Goal: Ask a question

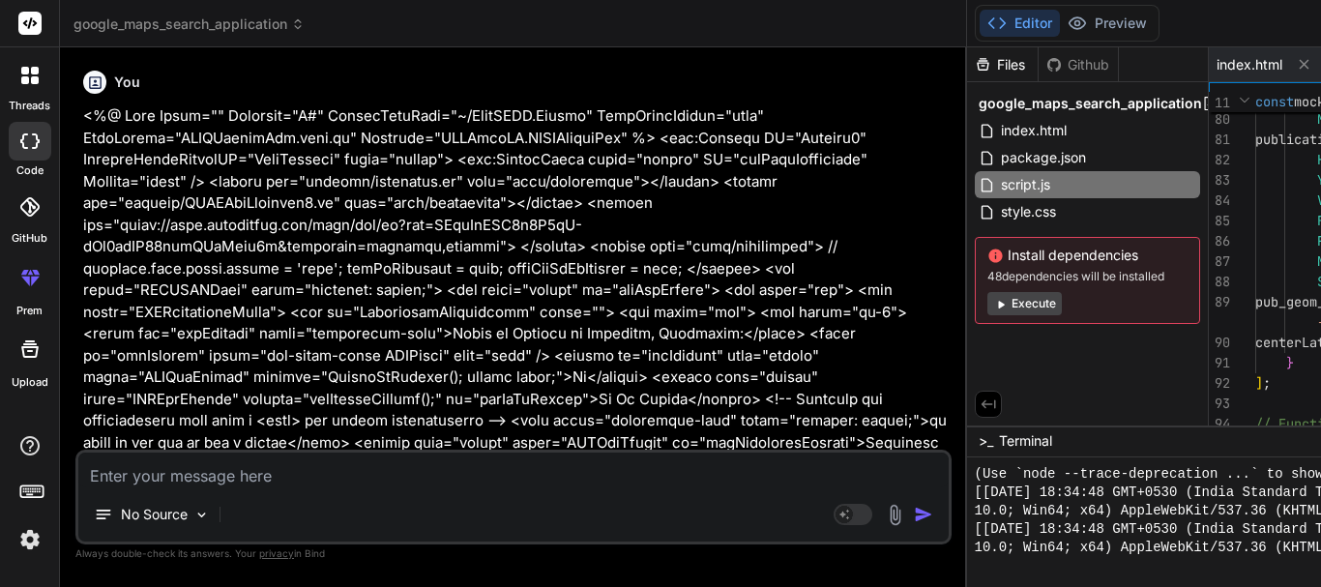
scroll to position [753, 0]
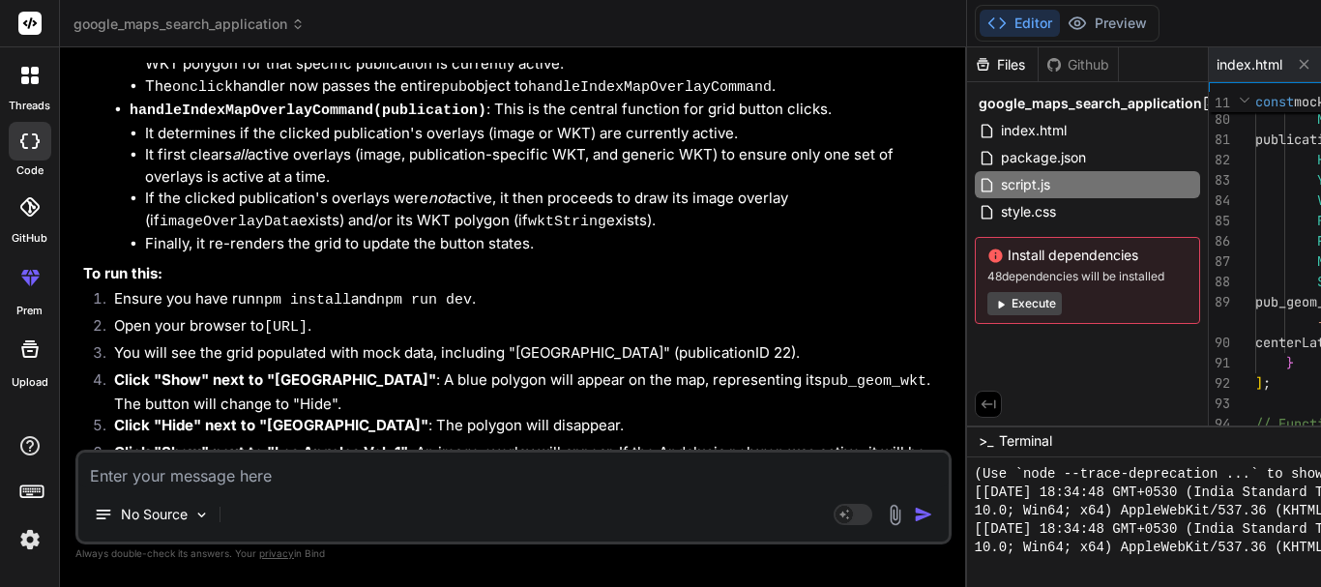
type textarea "i"
type textarea "x"
type textarea "i"
type textarea "x"
type textarea "i w"
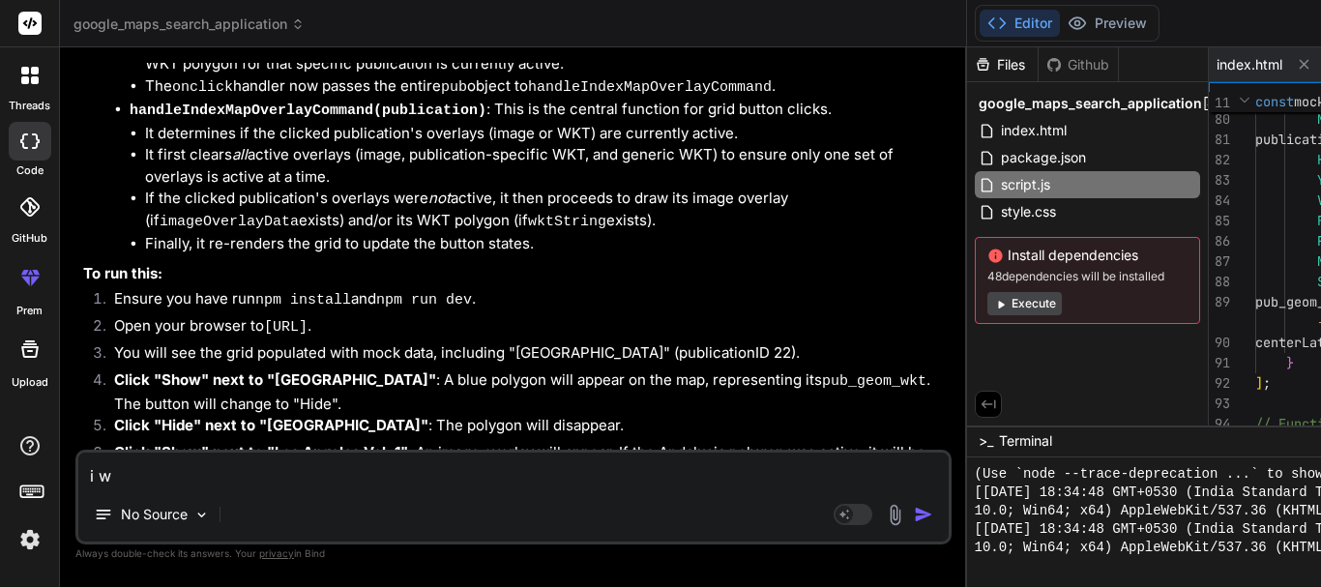
type textarea "x"
type textarea "i wa"
type textarea "x"
type textarea "i wan"
type textarea "x"
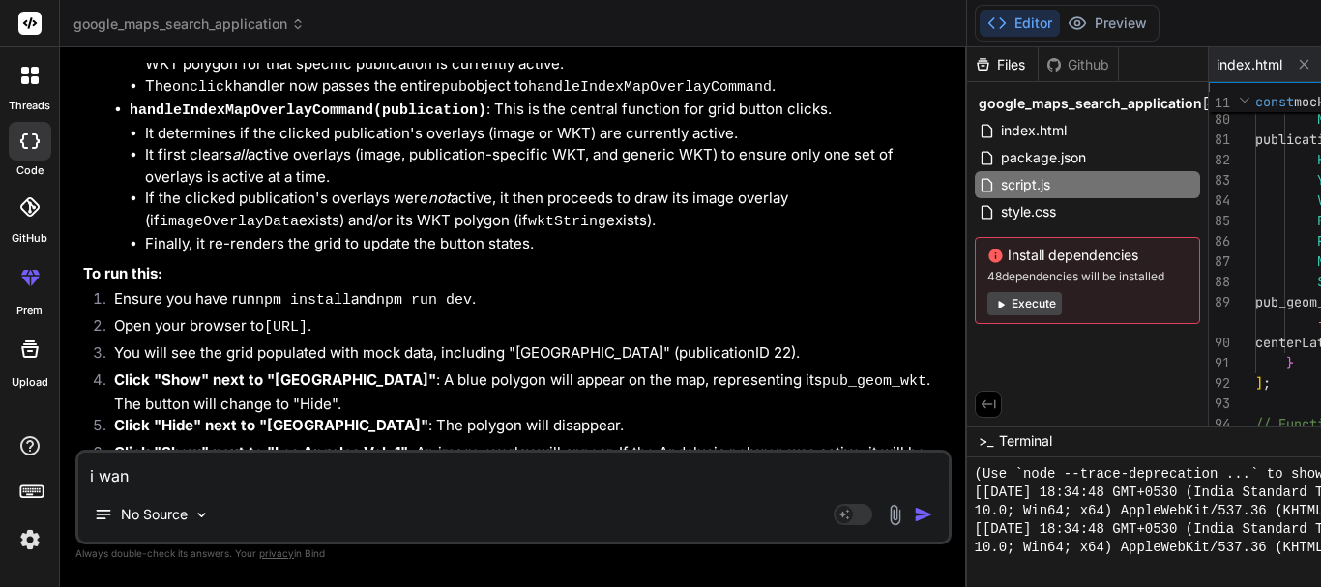
type textarea "i wa"
type textarea "x"
type textarea "i w"
type textarea "x"
type textarea "i"
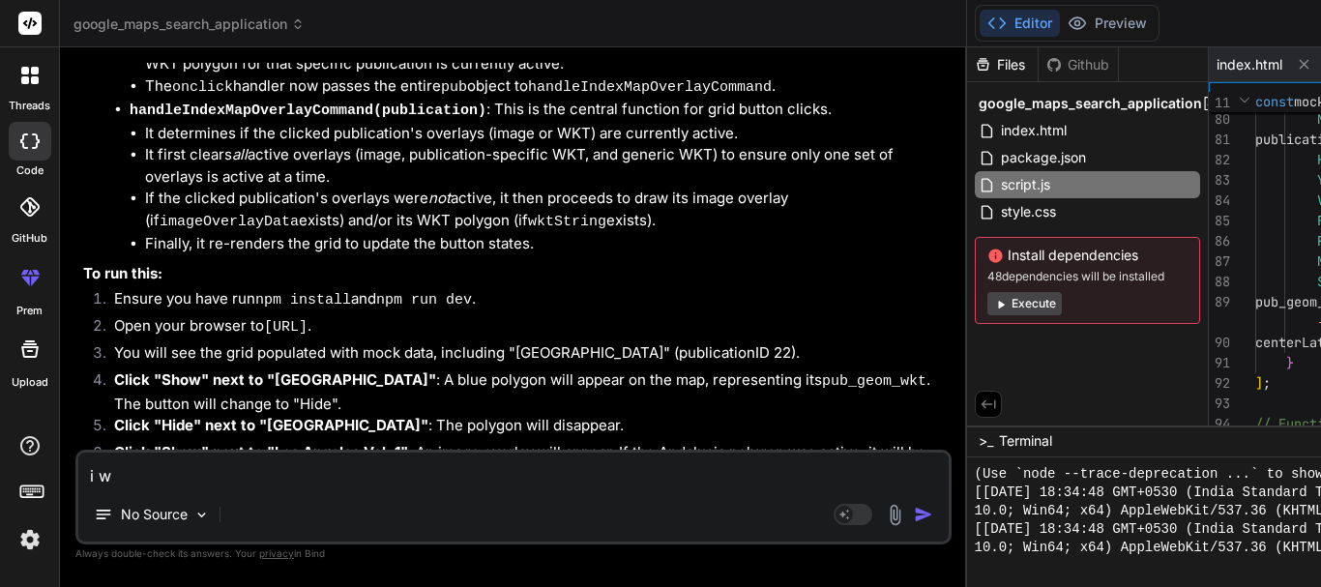
type textarea "x"
type textarea "i"
type textarea "x"
type textarea "n"
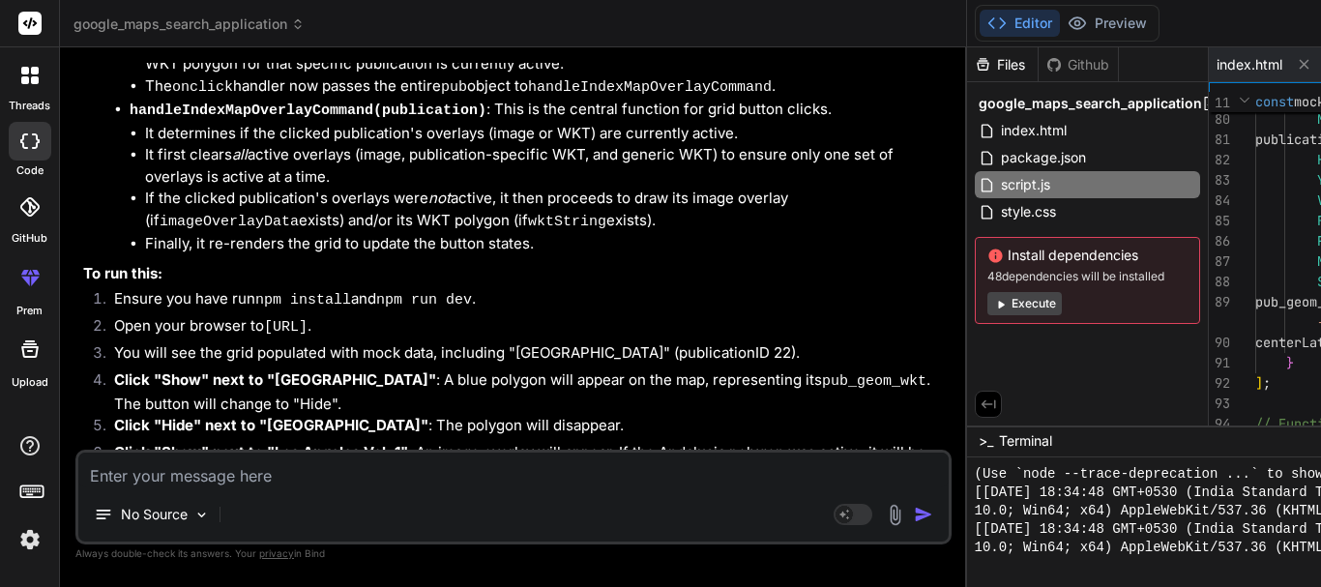
type textarea "x"
type textarea "no"
type textarea "x"
type textarea "no"
type textarea "x"
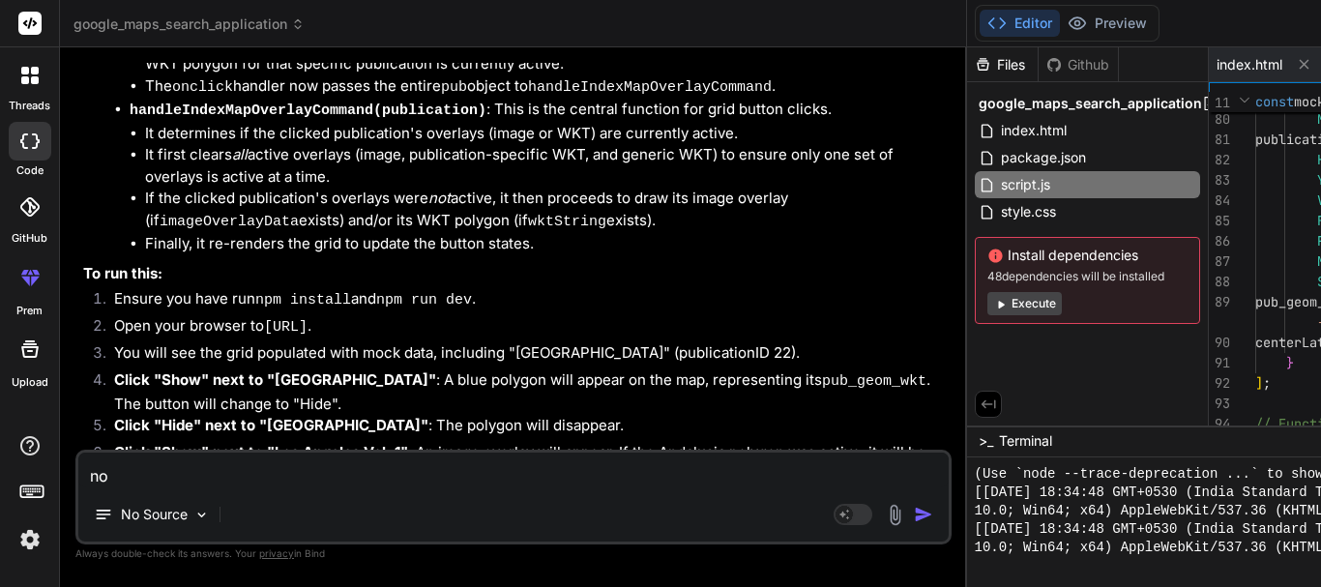
type textarea "no i"
type textarea "x"
type textarea "no i"
type textarea "x"
type textarea "no i w"
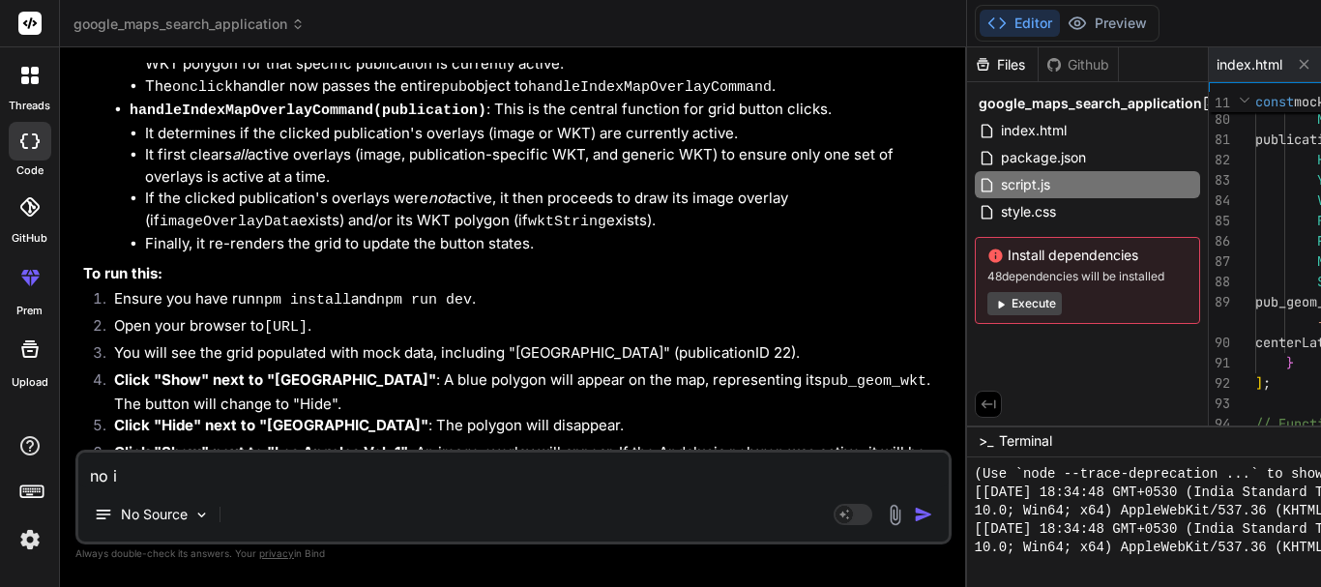
type textarea "x"
type textarea "no i wa"
type textarea "x"
type textarea "no i wan"
type textarea "x"
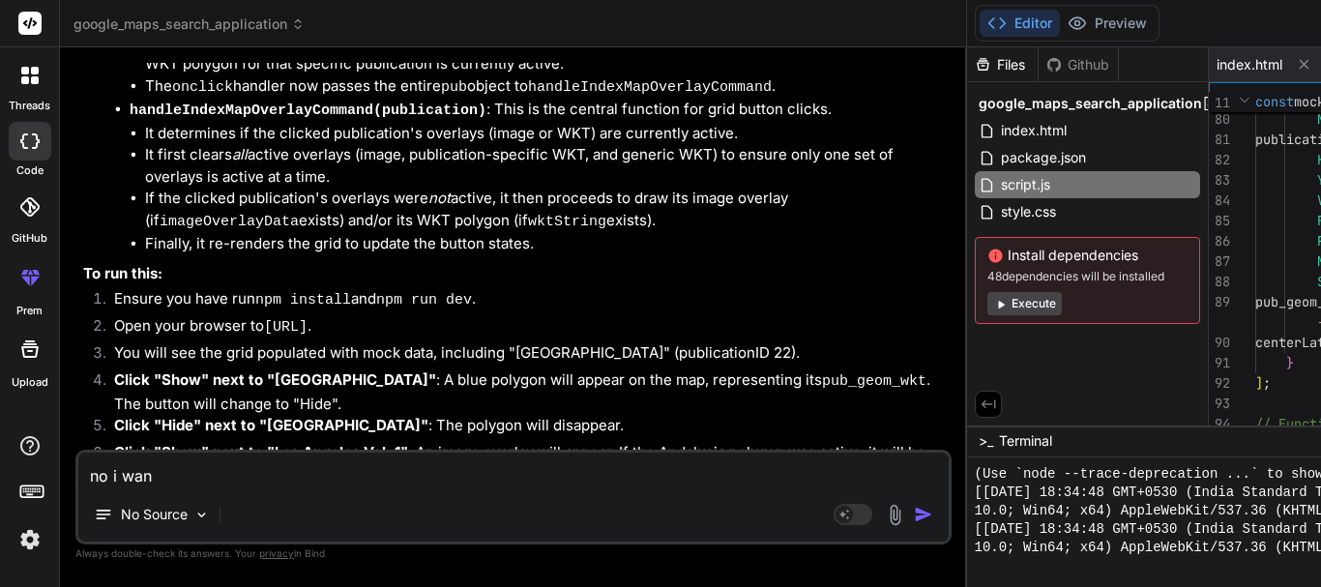
type textarea "no i want"
type textarea "x"
type textarea "no i want"
type textarea "x"
type textarea "no i want t"
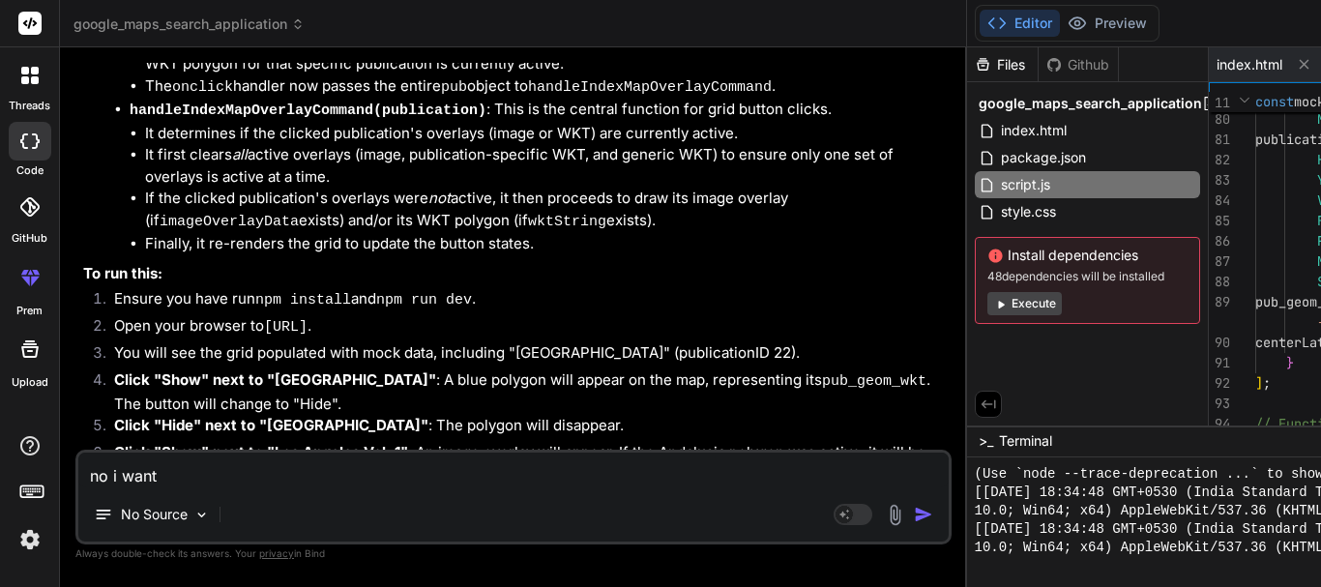
type textarea "x"
type textarea "no i want th"
type textarea "x"
type textarea "no i want the"
type textarea "x"
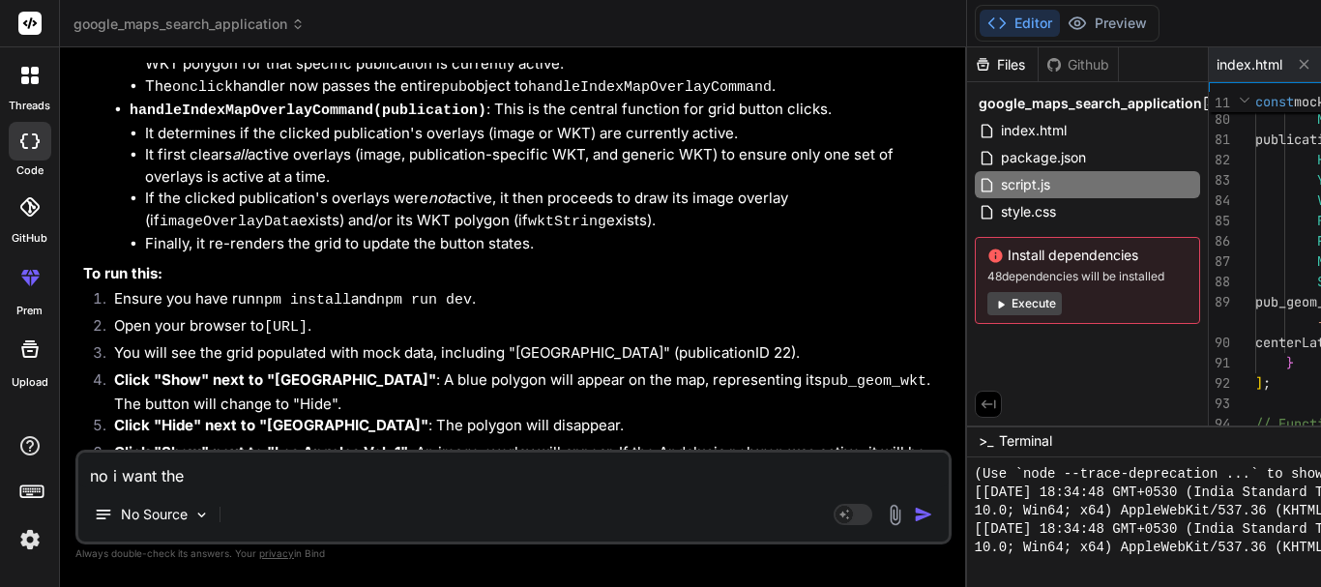
type textarea "no i want the"
type textarea "x"
type textarea "no i want the d"
type textarea "x"
type textarea "no i want the de"
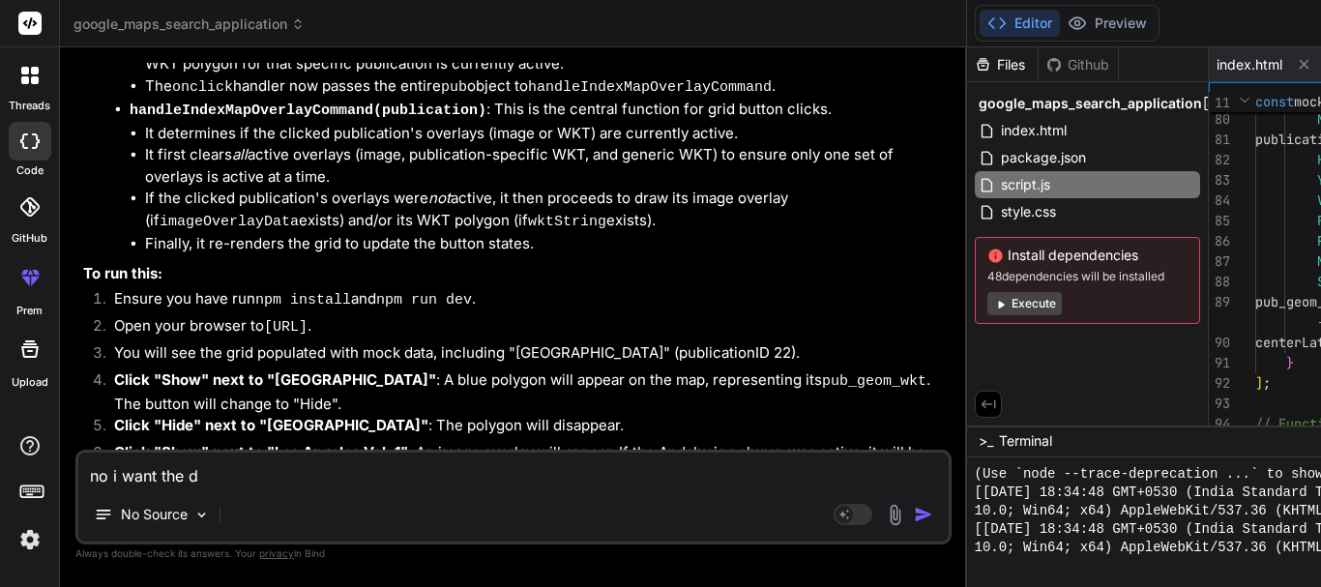
type textarea "x"
type textarea "no i want the des"
type textarea "x"
type textarea "no i want the desi"
type textarea "x"
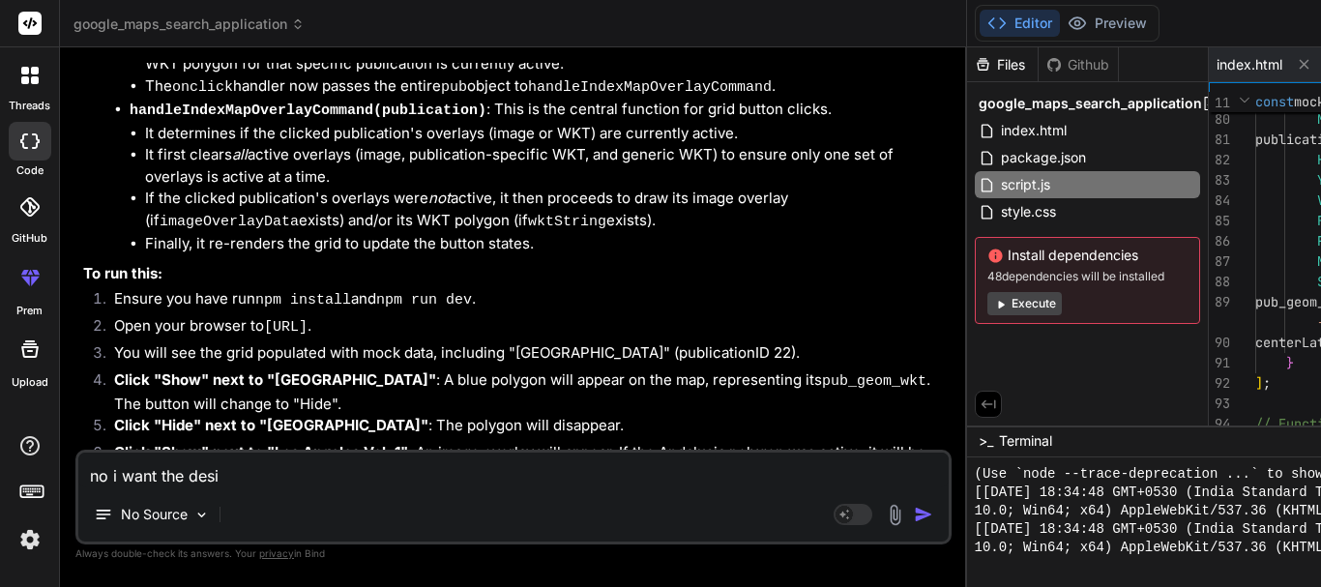
type textarea "no i want the desig"
type textarea "x"
type textarea "no i want the design"
type textarea "x"
type textarea "no i want the design"
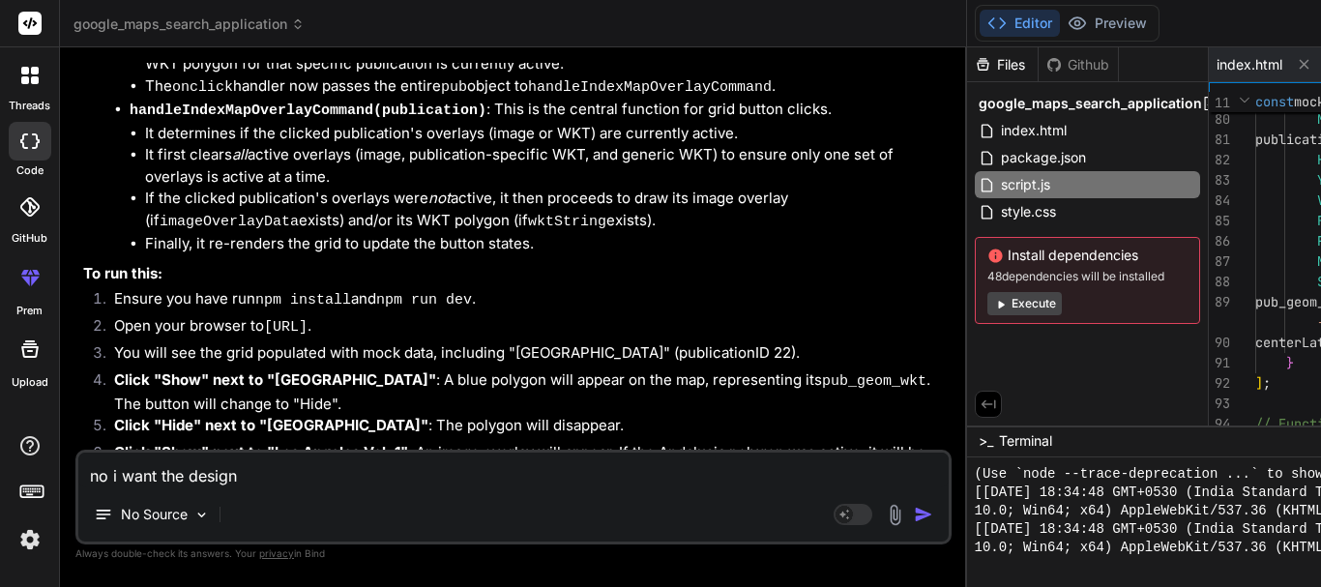
type textarea "x"
type textarea "no i want the design c"
type textarea "x"
type textarea "no i want the design co"
type textarea "x"
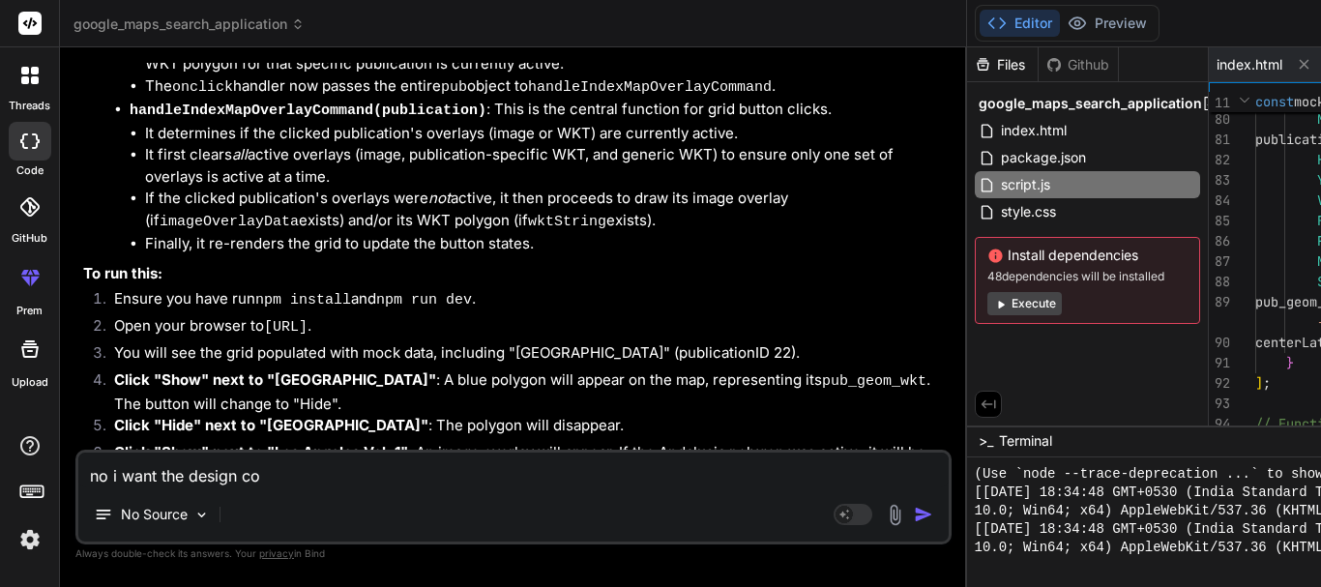
type textarea "no i want the design cod"
type textarea "x"
type textarea "no i want the design code"
type textarea "x"
type textarea "no i want the design code"
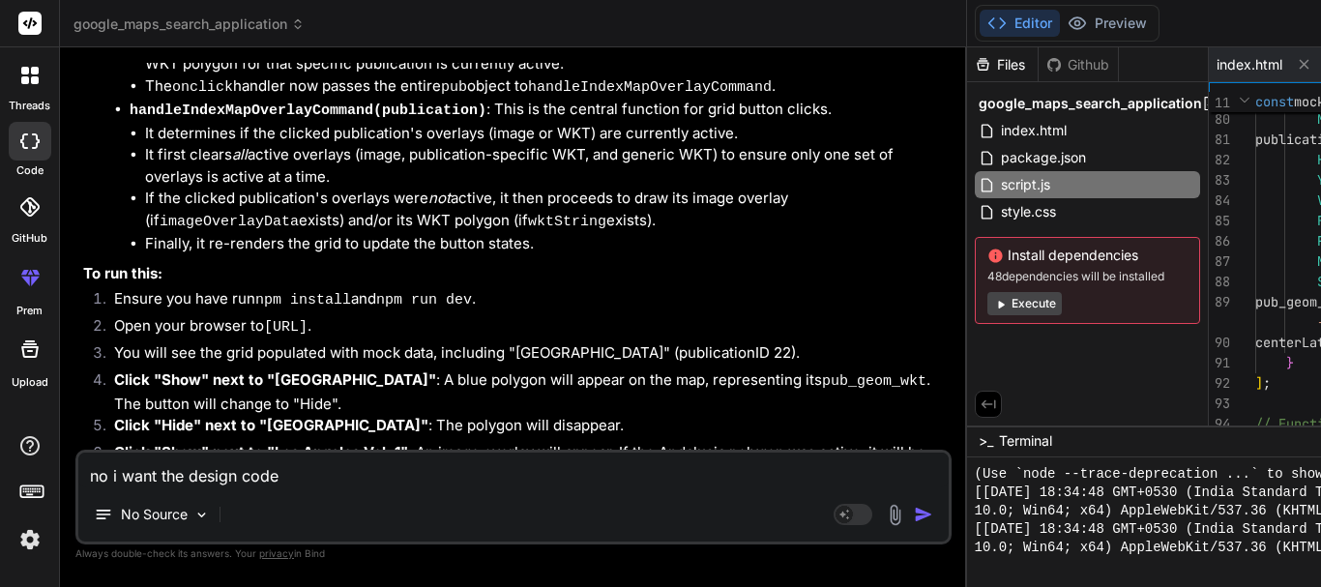
type textarea "x"
type textarea "no i want the design code i"
type textarea "x"
type textarea "no i want the design code im"
type textarea "x"
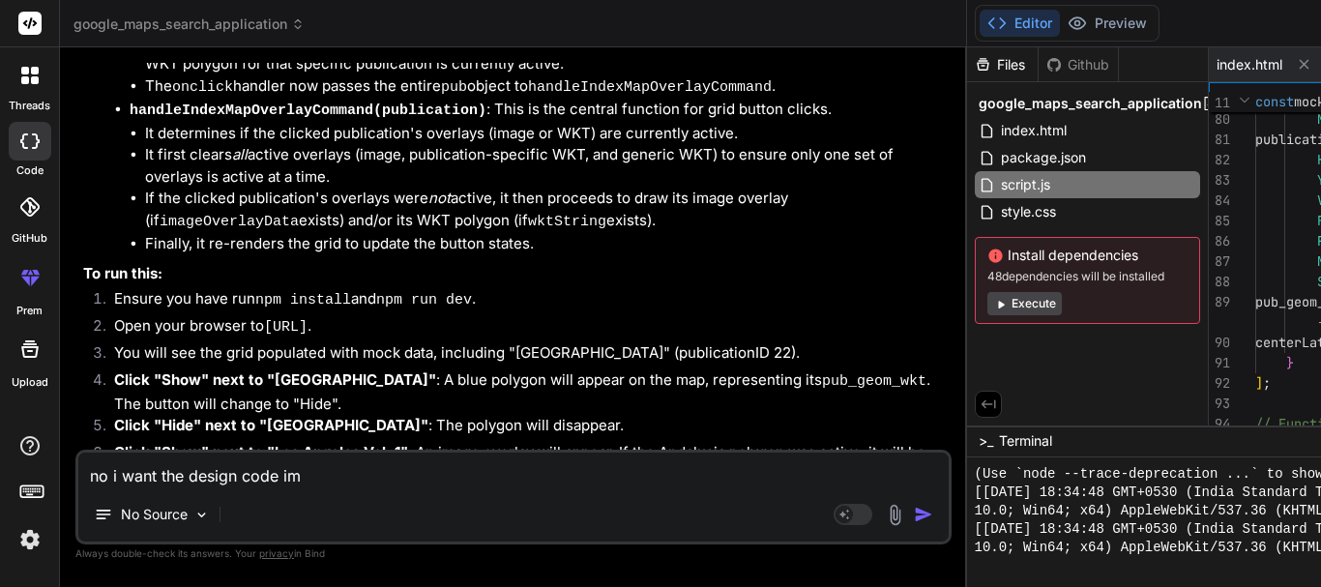
type textarea "no i want the design code imp"
type textarea "x"
type textarea "no i want the design code impl"
type textarea "x"
type textarea "no i want the design code imple"
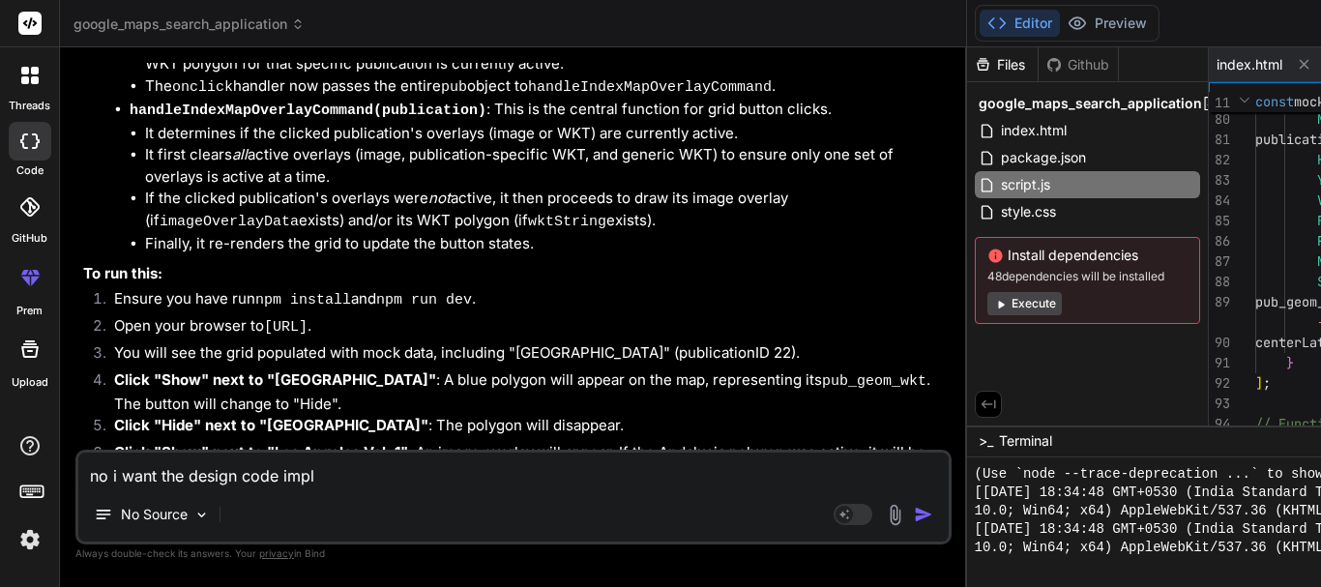
type textarea "x"
type textarea "no i want the design code implem"
type textarea "x"
type textarea "no i want the design code impleme"
type textarea "x"
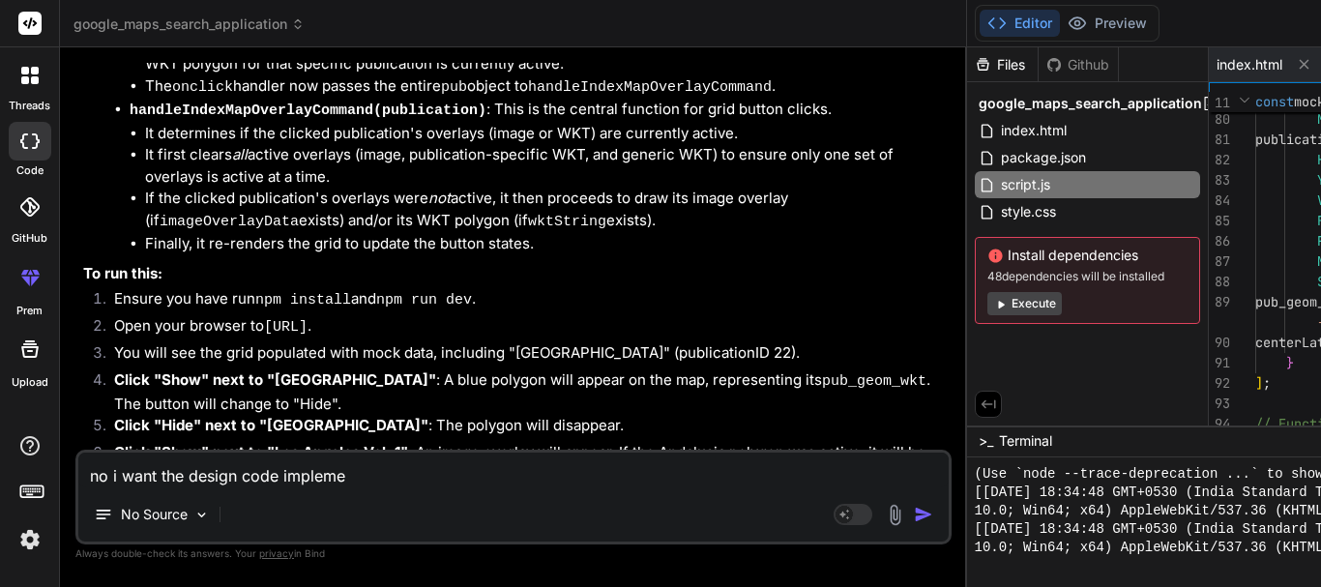
type textarea "no i want the design code implemen"
type textarea "x"
type textarea "no i want the design code implement"
type textarea "x"
type textarea "no i want the design code implementa"
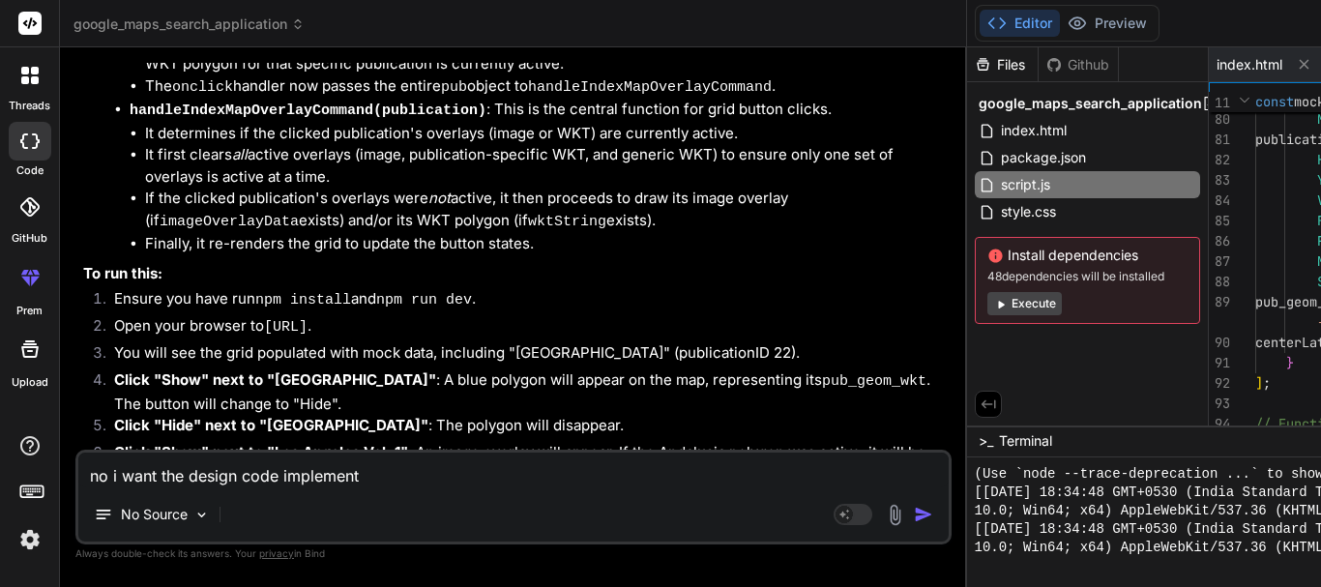
type textarea "x"
type textarea "no i want the design code implementat"
type textarea "x"
type textarea "no i want the design code implementati"
type textarea "x"
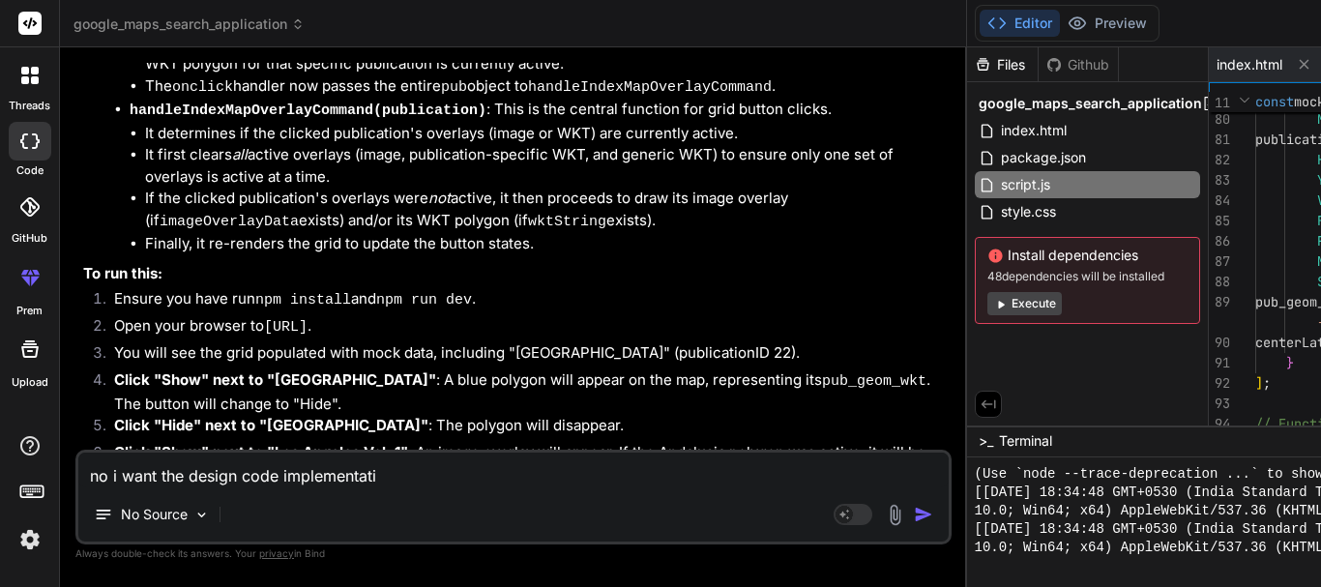
type textarea "no i want the design code implementatio"
type textarea "x"
type textarea "no i want the design code implementation"
type textarea "x"
type textarea "no i want the design code implementation"
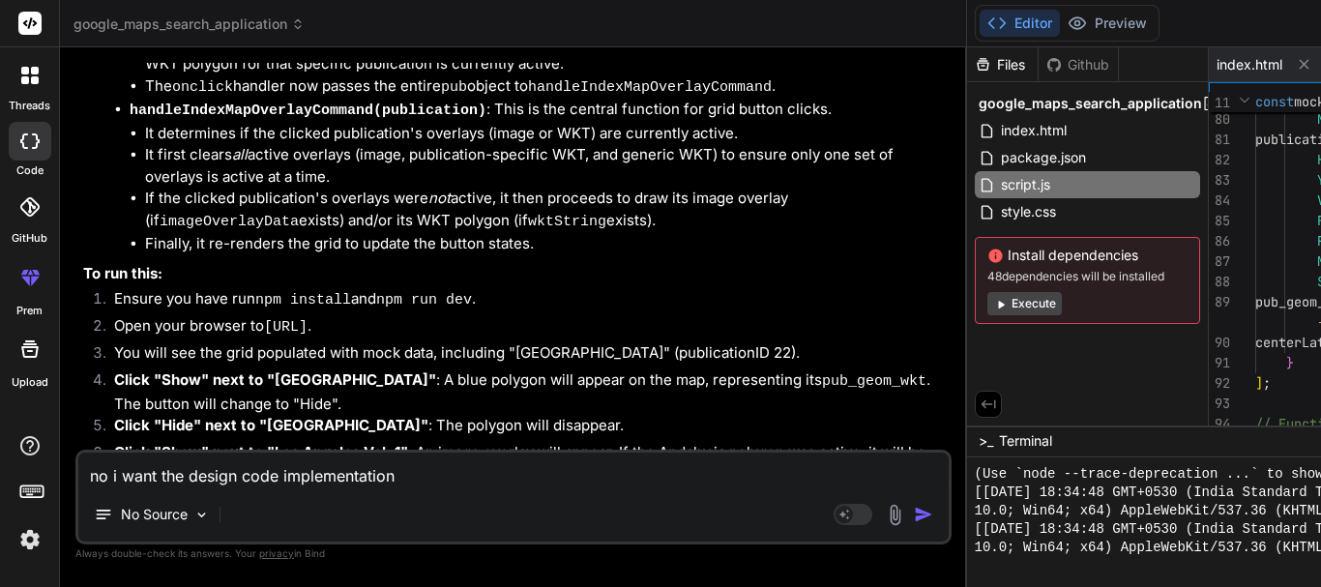
type textarea "x"
type textarea "no i want the design code implementation s"
type textarea "x"
type textarea "no i want the design code implementation sa"
type textarea "x"
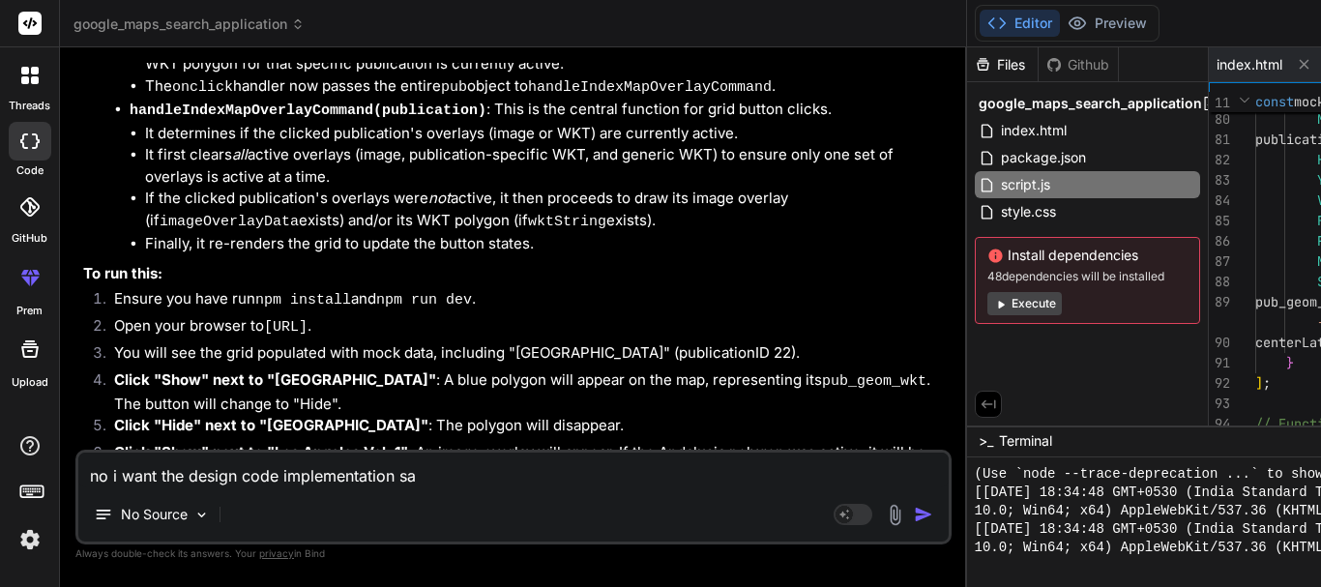
type textarea "no i want the design code implementation [PERSON_NAME]"
type textarea "x"
type textarea "no i want the design code implementation same"
type textarea "x"
type textarea "no i want the design code implementation same"
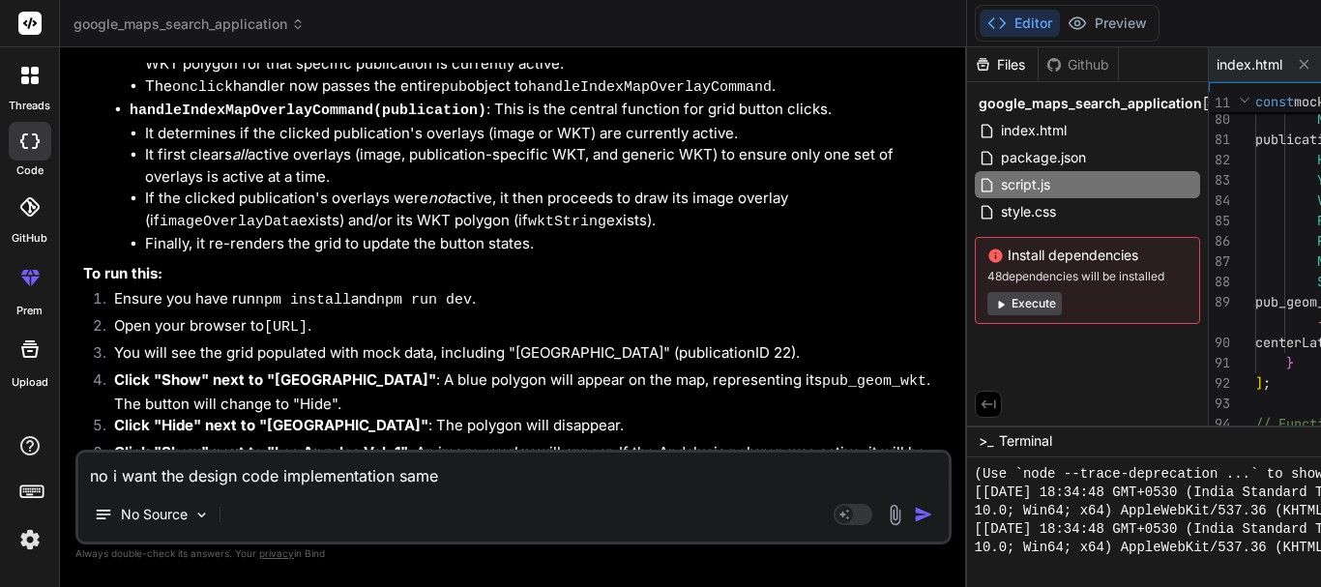
type textarea "x"
type textarea "no i want the design code implementation same w"
type textarea "x"
type textarea "no i want the design code implementation same wi"
type textarea "x"
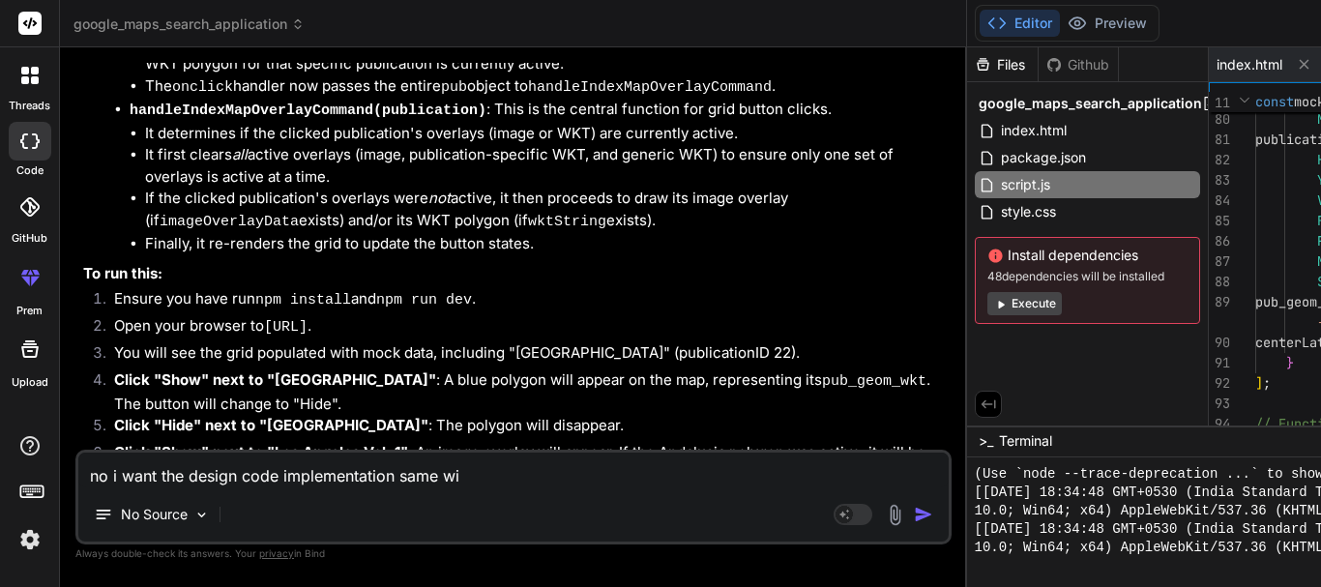
type textarea "no i want the design code implementation same wit"
type textarea "x"
type textarea "no i want the design code implementation same with"
type textarea "x"
type textarea "no i want the design code implementation same with"
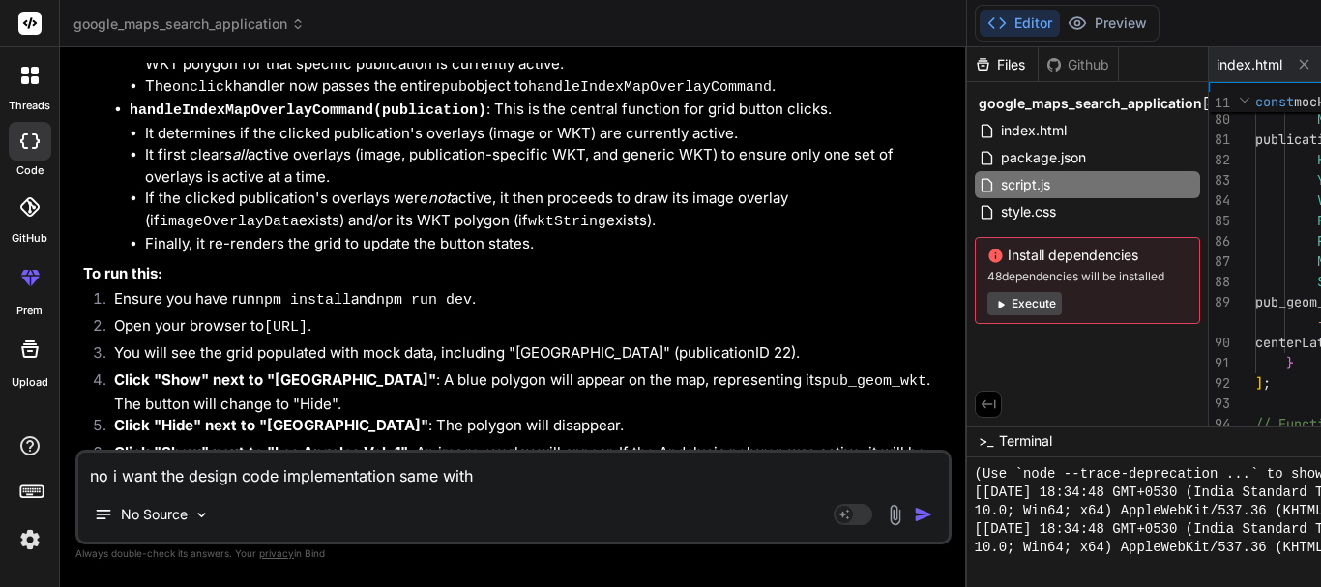
type textarea "x"
type textarea "no i want the design code implementation same with t"
type textarea "x"
type textarea "no i want the design code implementation same with th"
type textarea "x"
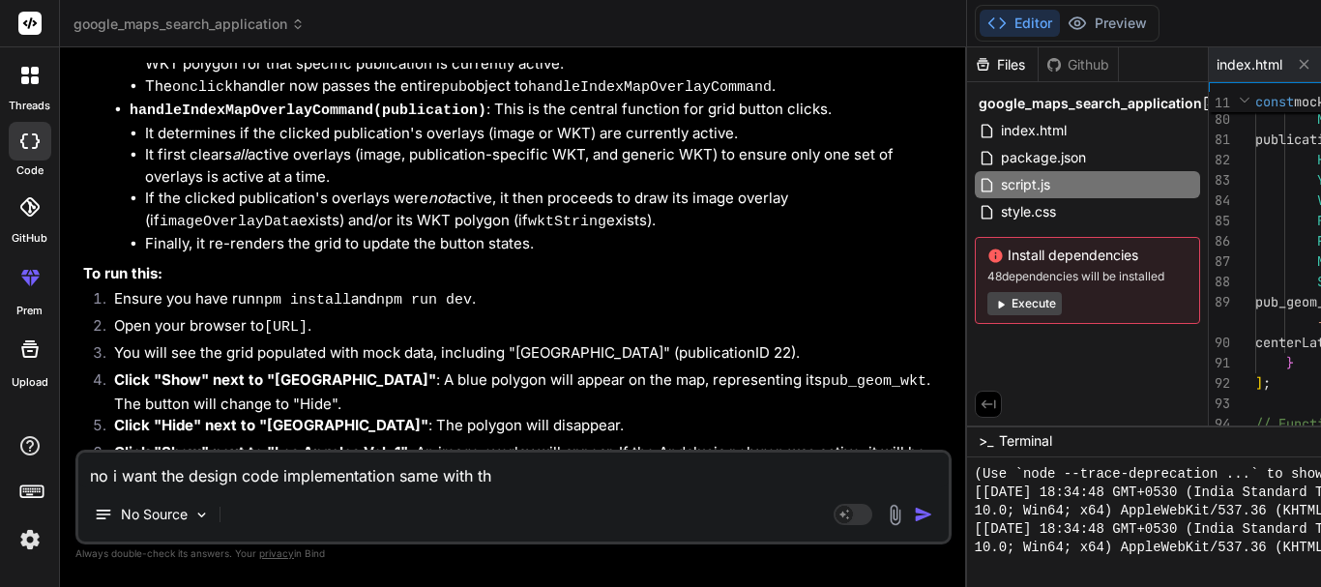
type textarea "no i want the design code implementation same with the"
type textarea "x"
type textarea "no i want the design code implementation same with the"
type textarea "x"
type textarea "no i want the design code implementation same with the g"
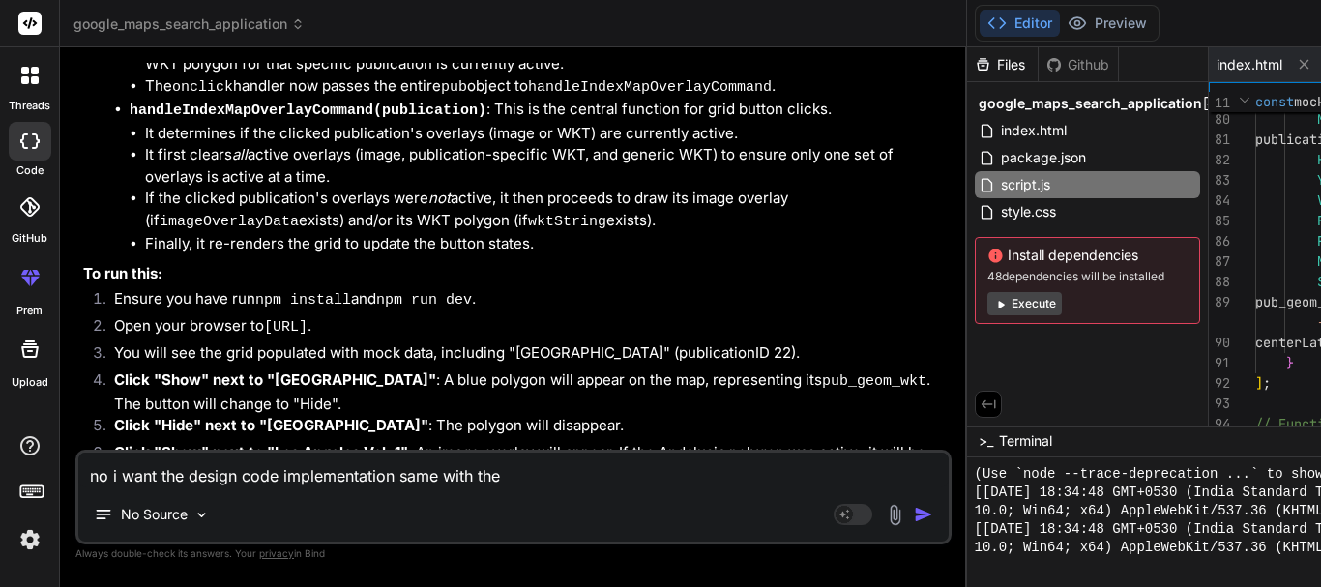
type textarea "x"
type textarea "no i want the design code implementation same with the gr"
type textarea "x"
type textarea "no i want the design code implementation same with the gri"
type textarea "x"
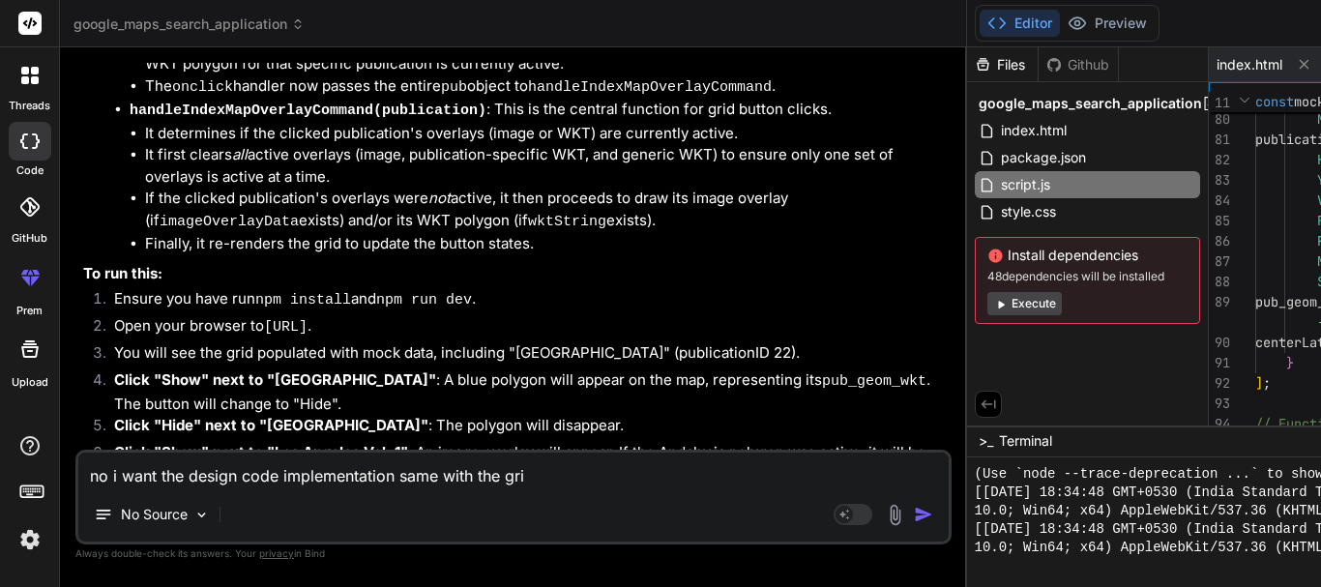
type textarea "no i want the design code implementation same with the grid"
type textarea "x"
type textarea "no i want the design code implementation same with the grid_"
type textarea "x"
type textarea "no i want the design code implementation same with the grid"
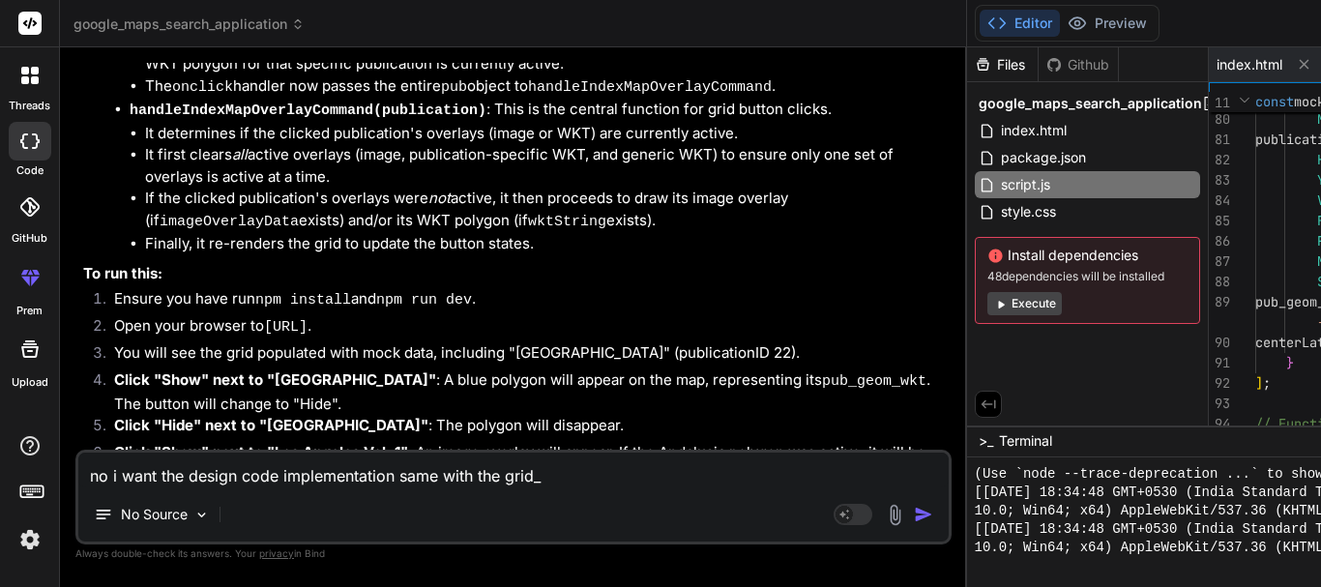
type textarea "x"
type textarea "no i want the design code implementation same with the gridp"
type textarea "x"
type textarea "no i want the design code implementation same with the gridpu"
type textarea "x"
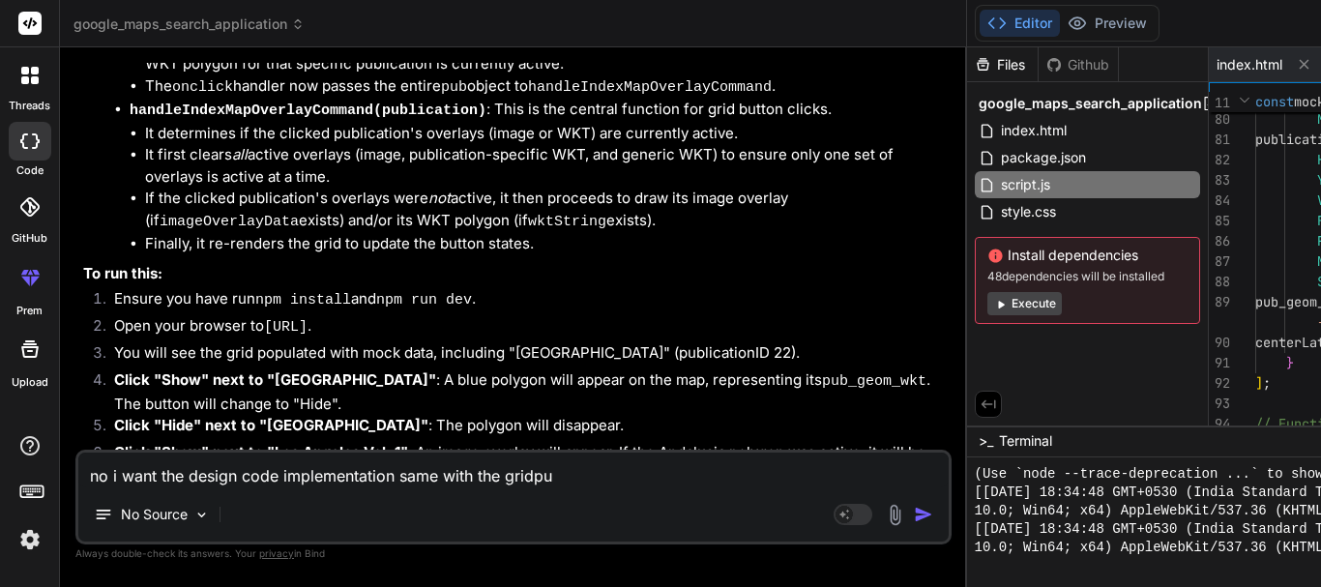
type textarea "no i want the design code implementation same with the gridpub"
type textarea "x"
type textarea "no i want the design code implementation same with the gridpubl"
type textarea "x"
type textarea "no i want the design code implementation same with the gridpubli"
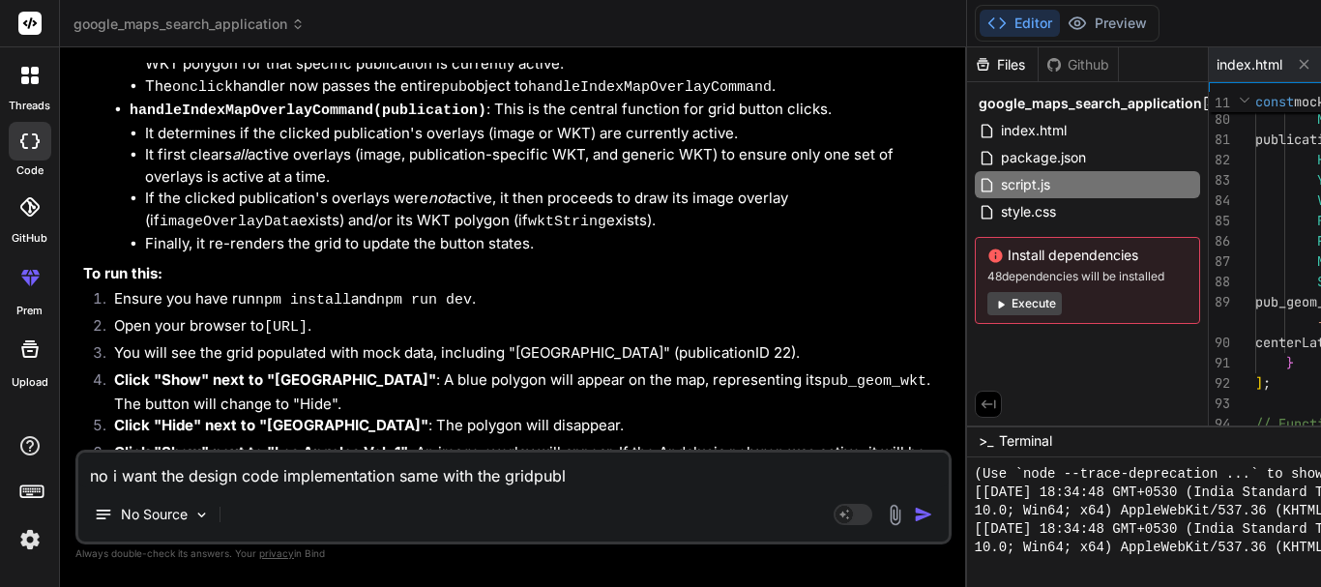
type textarea "x"
type textarea "no i want the design code implementation same with the gridpublic"
type textarea "x"
type textarea "no i want the design code implementation same with the gridpublica"
type textarea "x"
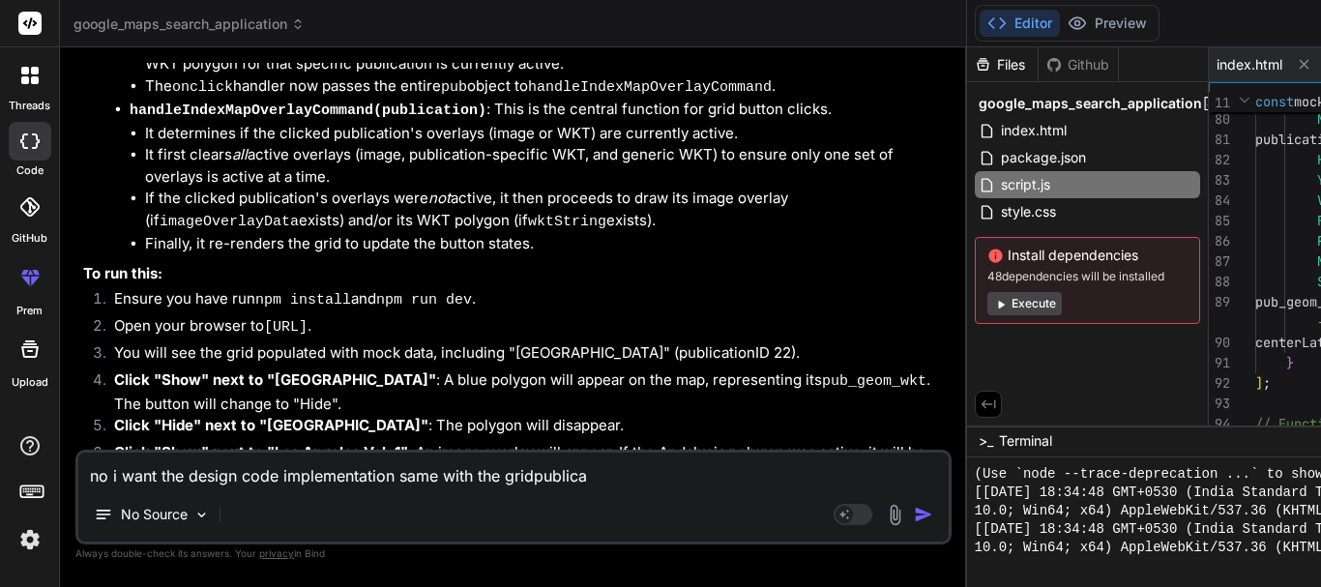
type textarea "no i want the design code implementation same with the gridpublicai"
type textarea "x"
type textarea "no i want the design code implementation same with the gridpublicait"
type textarea "x"
type textarea "no i want the design code implementation same with the gridpublicai"
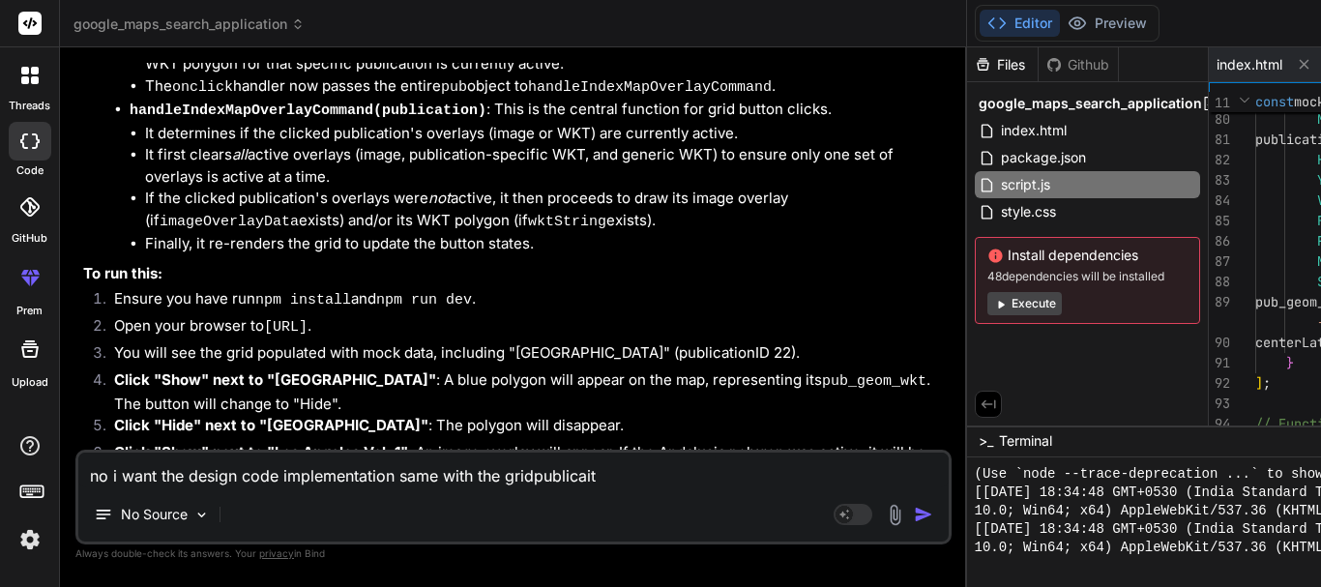
type textarea "x"
type textarea "no i want the design code implementation same with the gridpublica"
type textarea "x"
type textarea "no i want the design code implementation same with the gridpublicat"
type textarea "x"
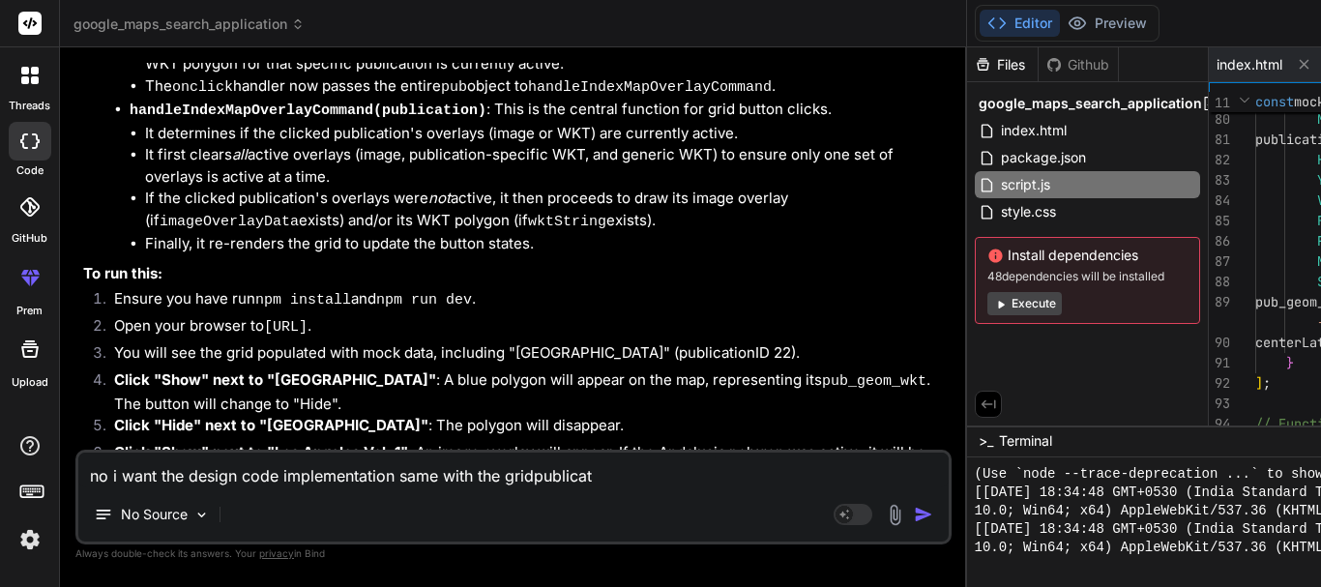
type textarea "no i want the design code implementation same with the gridpublicati"
type textarea "x"
type textarea "no i want the design code implementation same with the gridpublicatio"
type textarea "x"
type textarea "no i want the design code implementation same with the gridpublication"
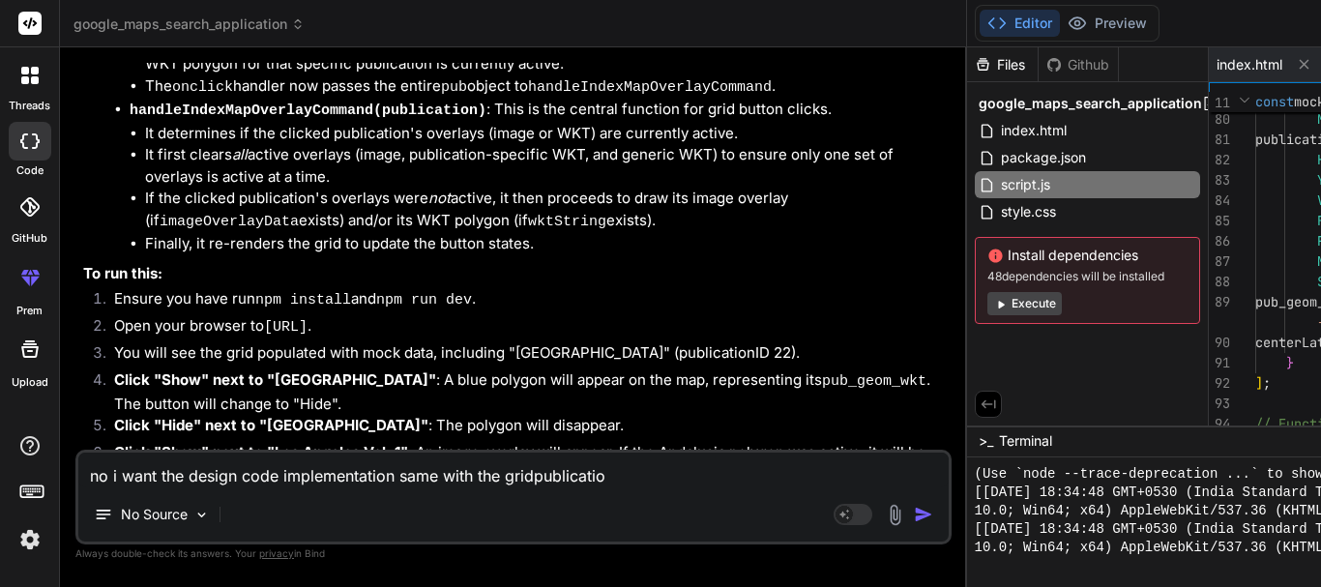
type textarea "x"
type textarea "no i want the design code implementation same with the gridpublications"
type textarea "x"
type textarea "no i want the design code implementation same with the gridpublications"
type textarea "x"
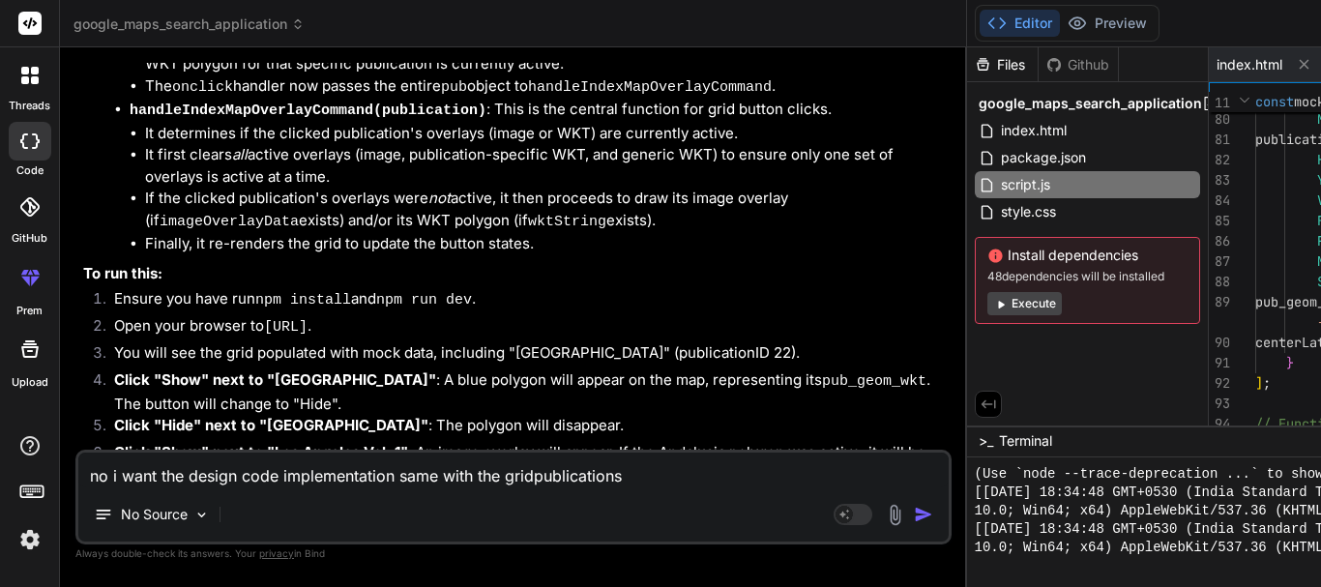
type textarea "no i want the design code implementation same with the gridpublications s"
type textarea "x"
type textarea "no i want the design code implementation same with the gridpublications so"
type textarea "x"
type textarea "no i want the design code implementation same with the gridpublications so"
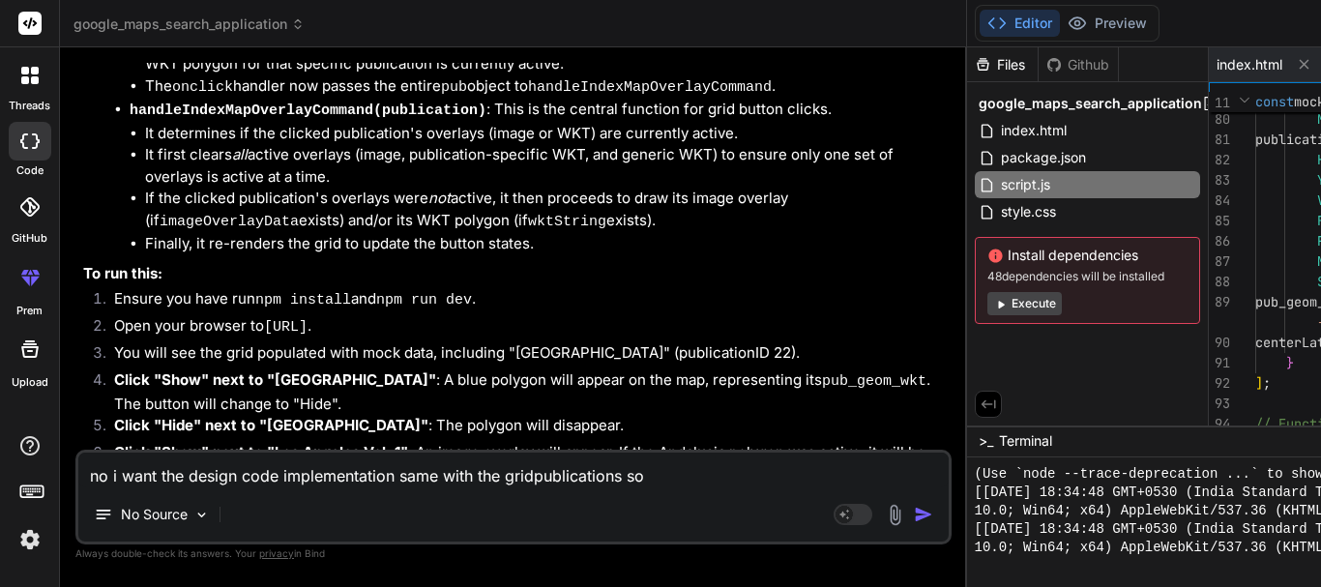
type textarea "x"
type textarea "no i want the design code implementation same with the gridpublications so p"
type textarea "x"
type textarea "no i want the design code implementation same with the gridpublications so pl"
type textarea "x"
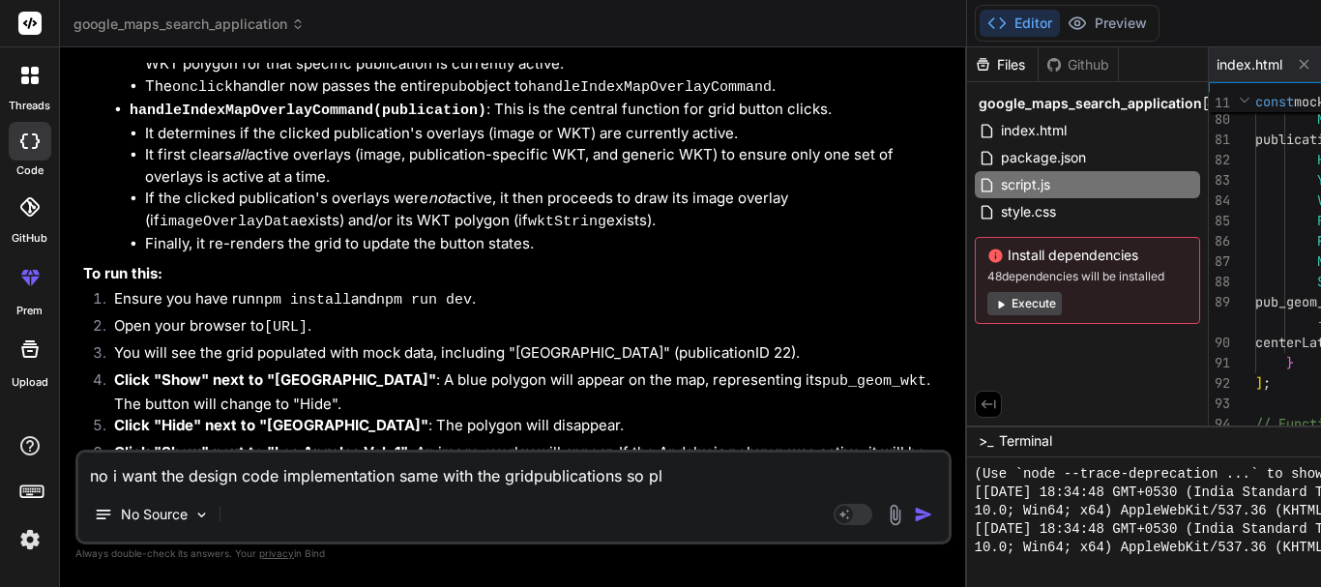
type textarea "no i want the design code implementation same with the gridpublications so ple"
type textarea "x"
type textarea "no i want the design code implementation same with the gridpublications so plea"
type textarea "x"
type textarea "no i want the design code implementation same with the gridpublications so pleas"
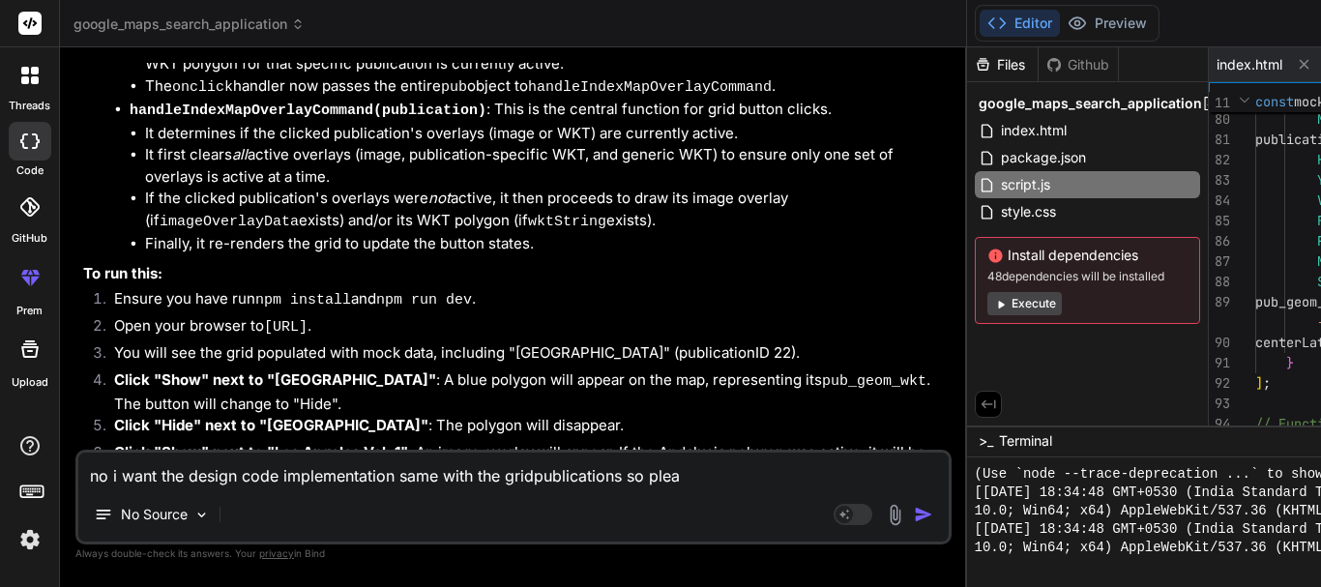
type textarea "x"
type textarea "no i want the design code implementation same with the gridpublications so plea…"
type textarea "x"
type textarea "no i want the design code implementation same with the gridpublications so plea…"
type textarea "x"
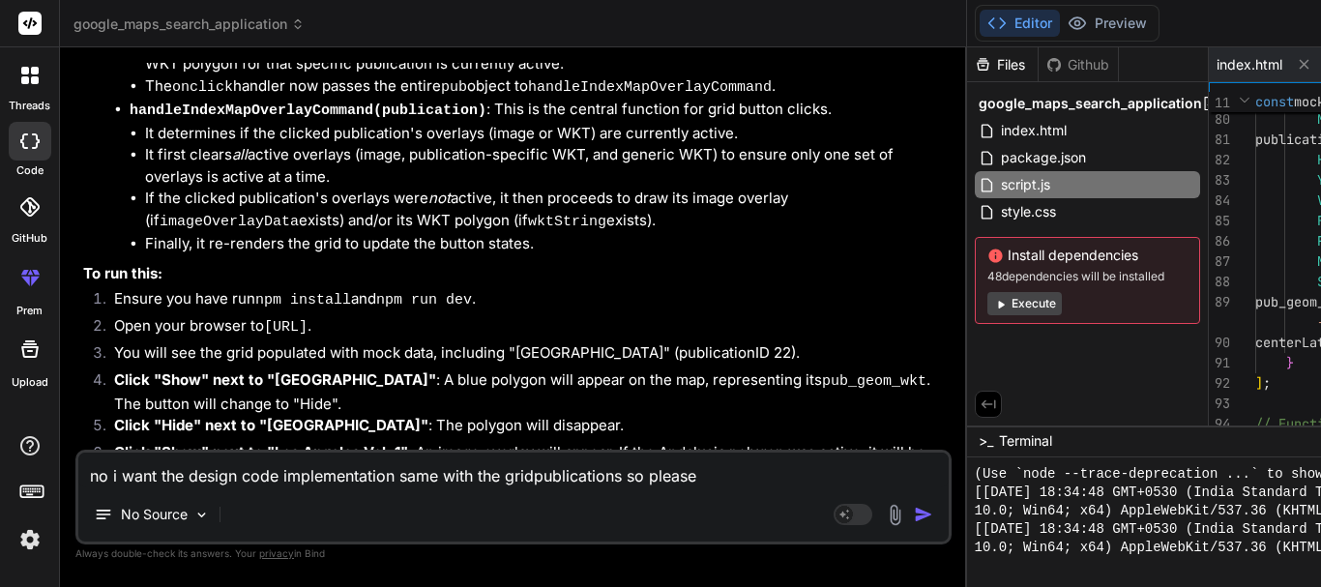
type textarea "no i want the design code implementation same with the gridpublications so plea…"
type textarea "x"
type textarea "no i want the design code implementation same with the gridpublications so plea…"
type textarea "x"
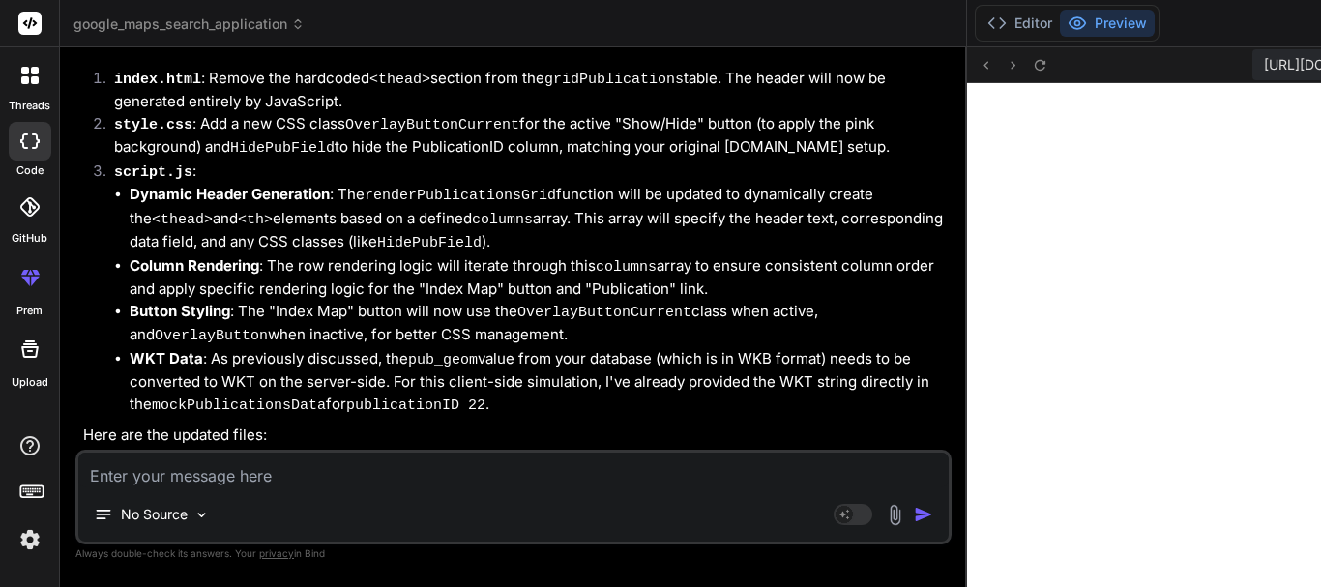
scroll to position [12357, 0]
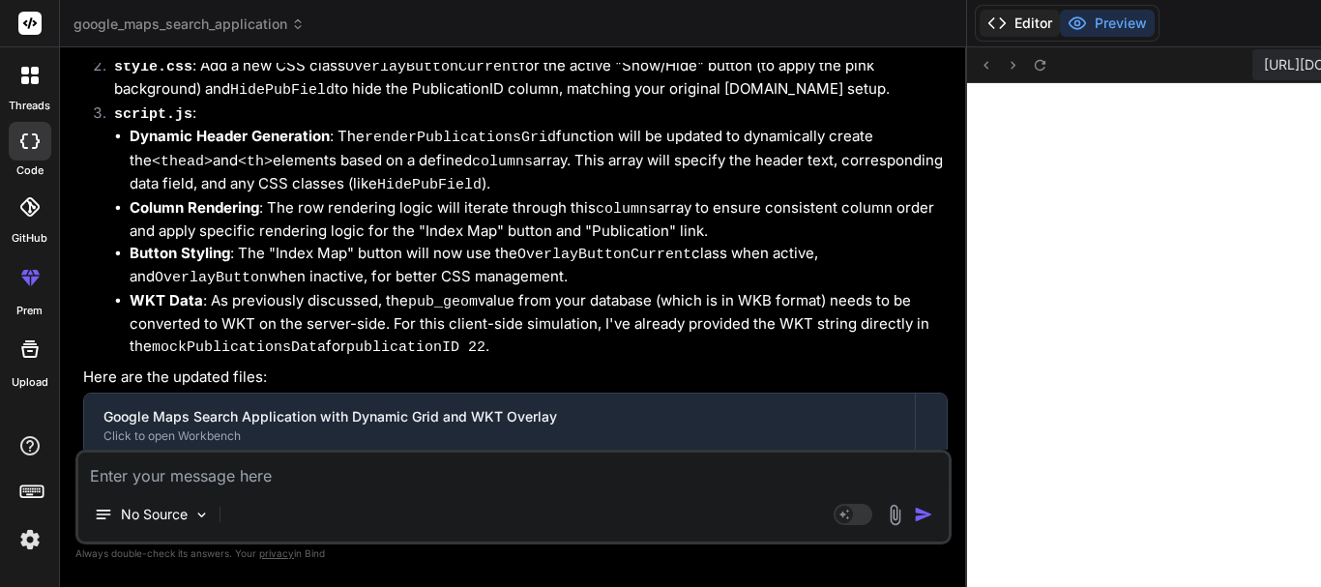
click at [1041, 27] on button "Editor" at bounding box center [1020, 23] width 80 height 27
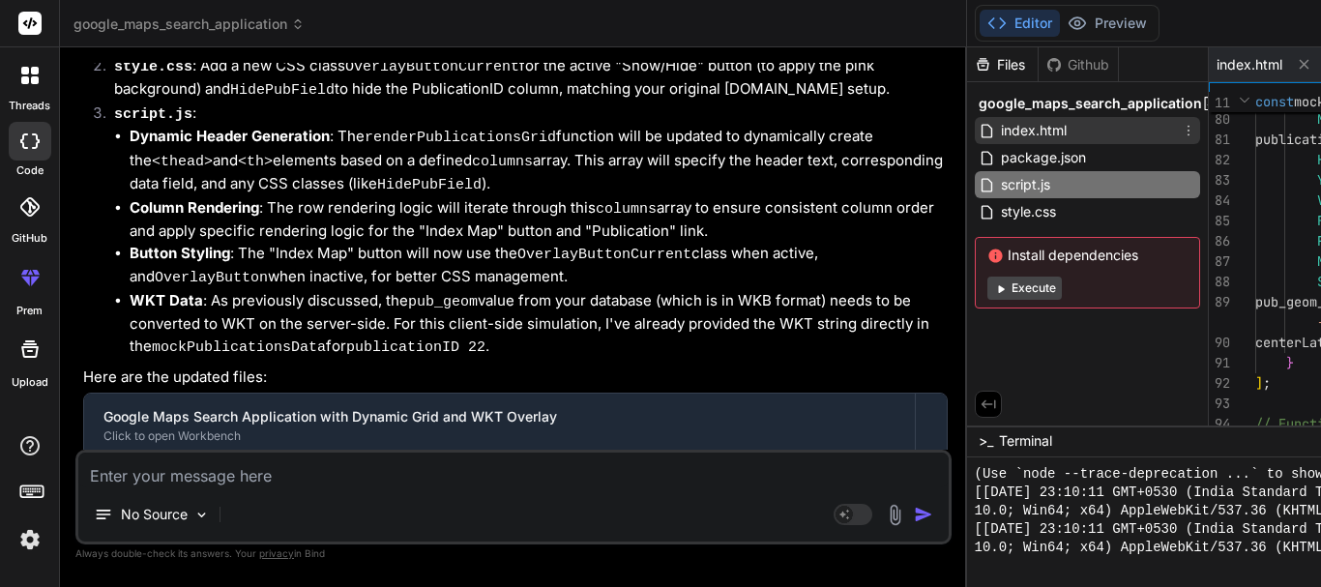
click at [1048, 134] on span "index.html" at bounding box center [1034, 130] width 70 height 23
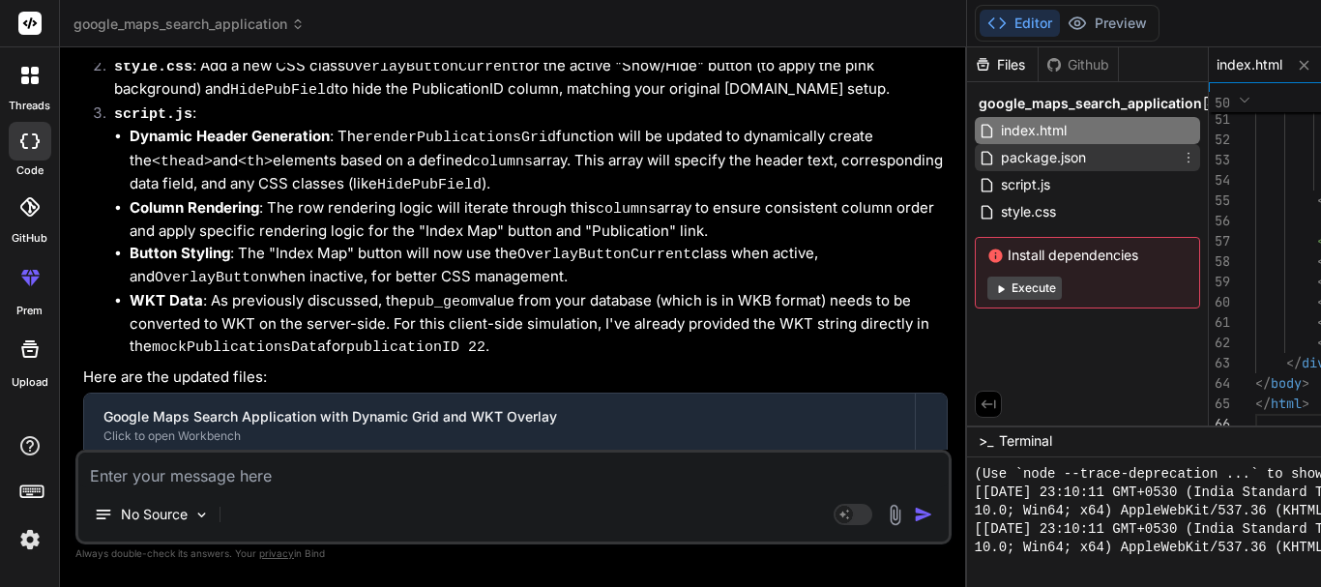
click at [1075, 146] on span "package.json" at bounding box center [1043, 157] width 89 height 23
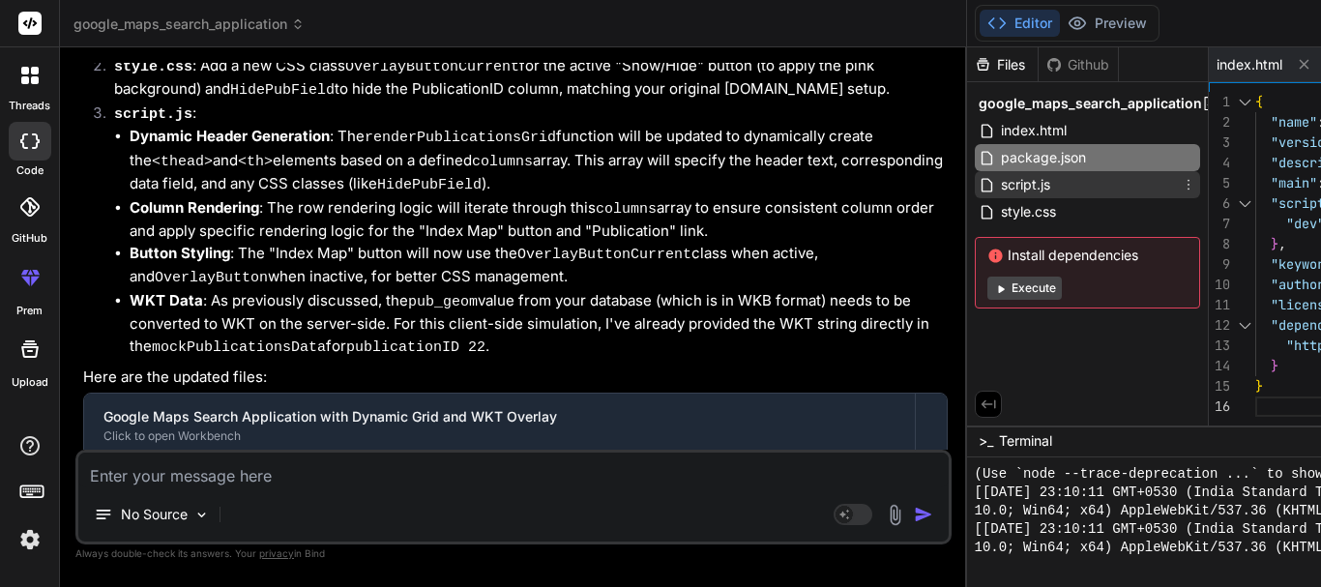
click at [1044, 177] on span "script.js" at bounding box center [1025, 184] width 53 height 23
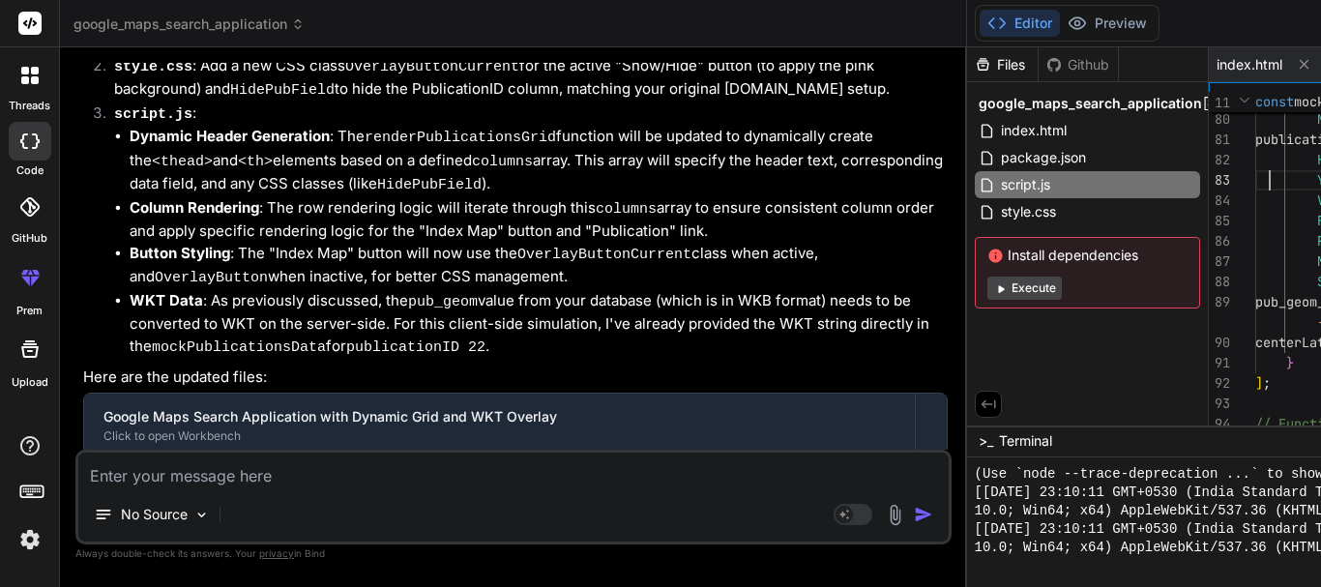
scroll to position [0, 0]
